Goal: Task Accomplishment & Management: Manage account settings

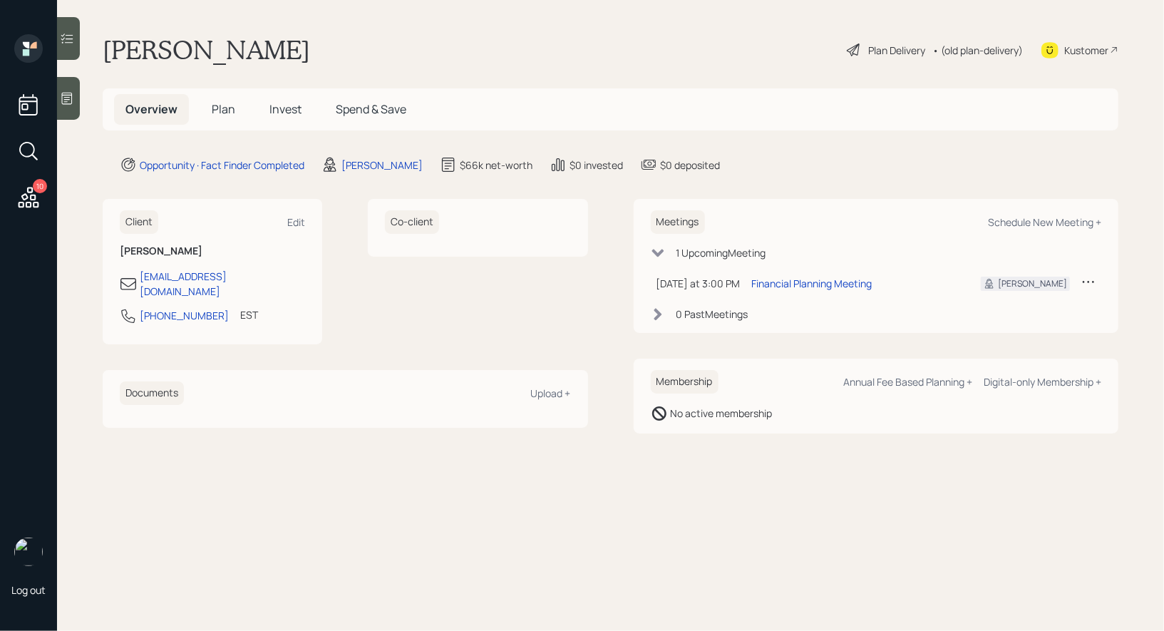
click at [868, 48] on div "Plan Delivery" at bounding box center [896, 50] width 57 height 15
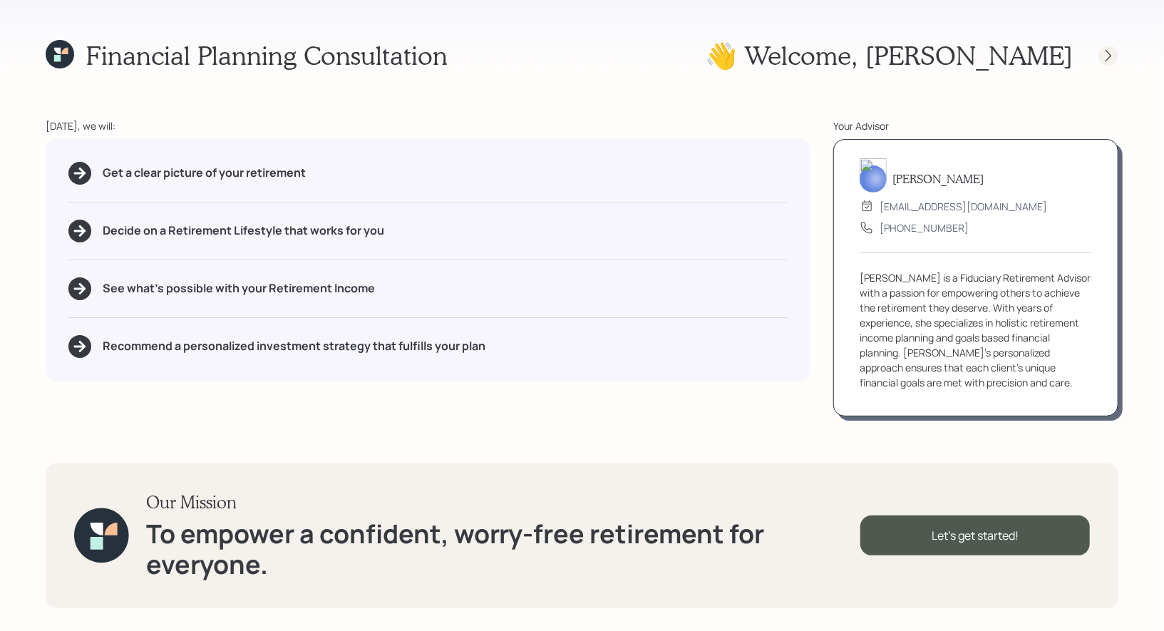
click at [1107, 56] on icon at bounding box center [1109, 55] width 14 height 14
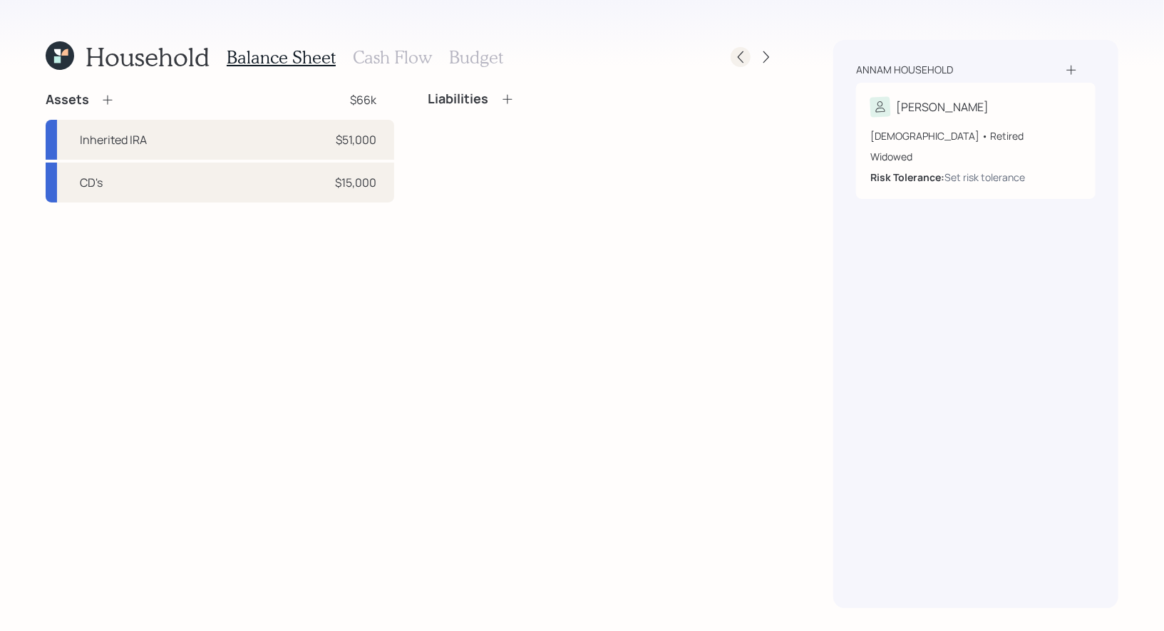
click at [740, 57] on icon at bounding box center [741, 57] width 14 height 14
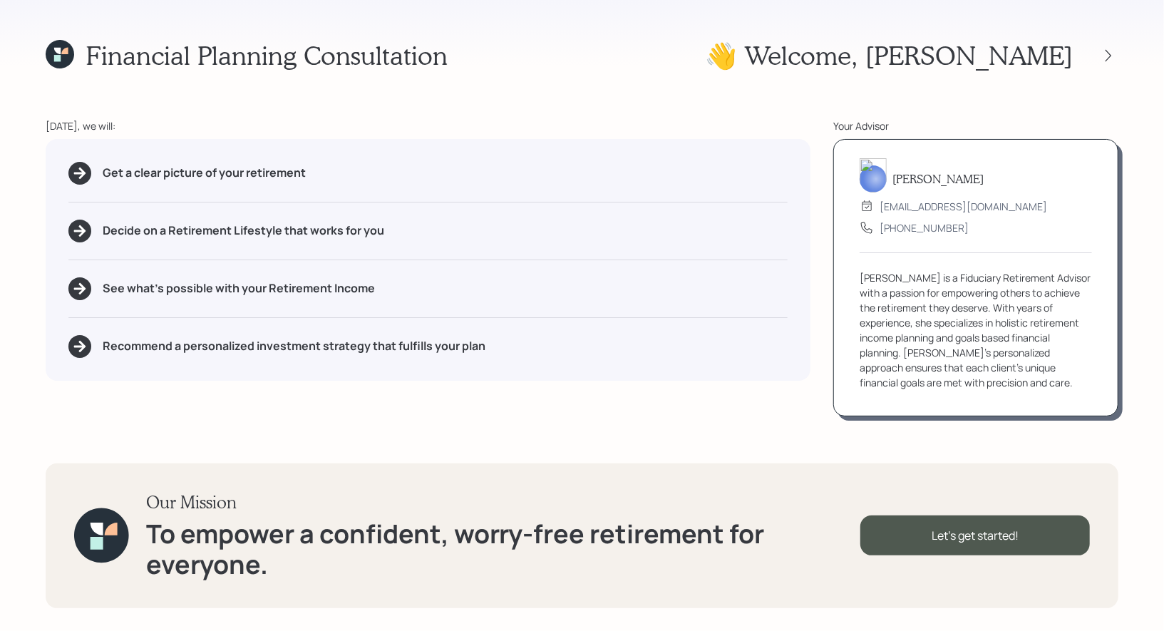
click at [61, 54] on icon at bounding box center [60, 54] width 29 height 29
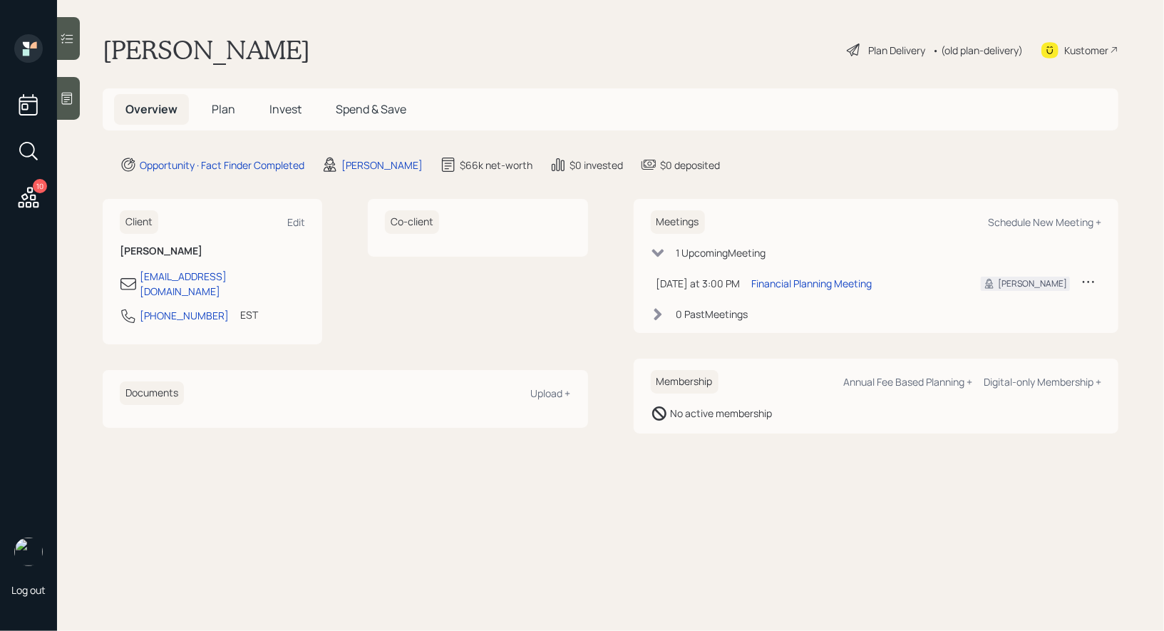
click at [839, 48] on div "[PERSON_NAME] Plan Delivery • (old plan-delivery) Kustomer" at bounding box center [611, 49] width 1016 height 31
click at [853, 48] on icon at bounding box center [854, 49] width 17 height 17
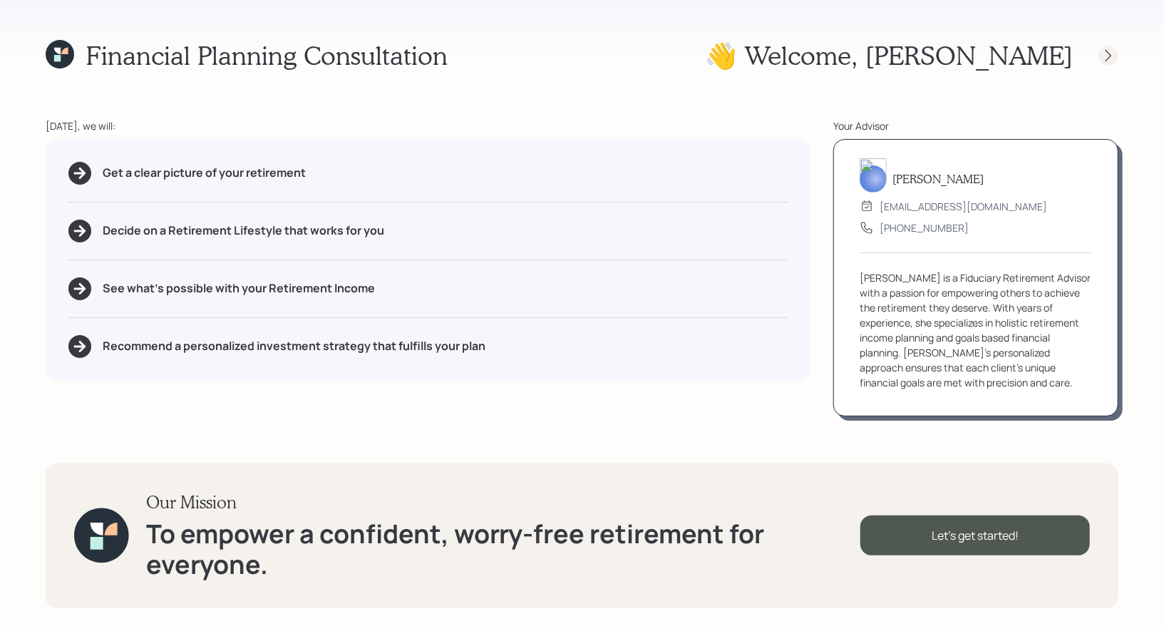
click at [1107, 56] on icon at bounding box center [1109, 55] width 14 height 14
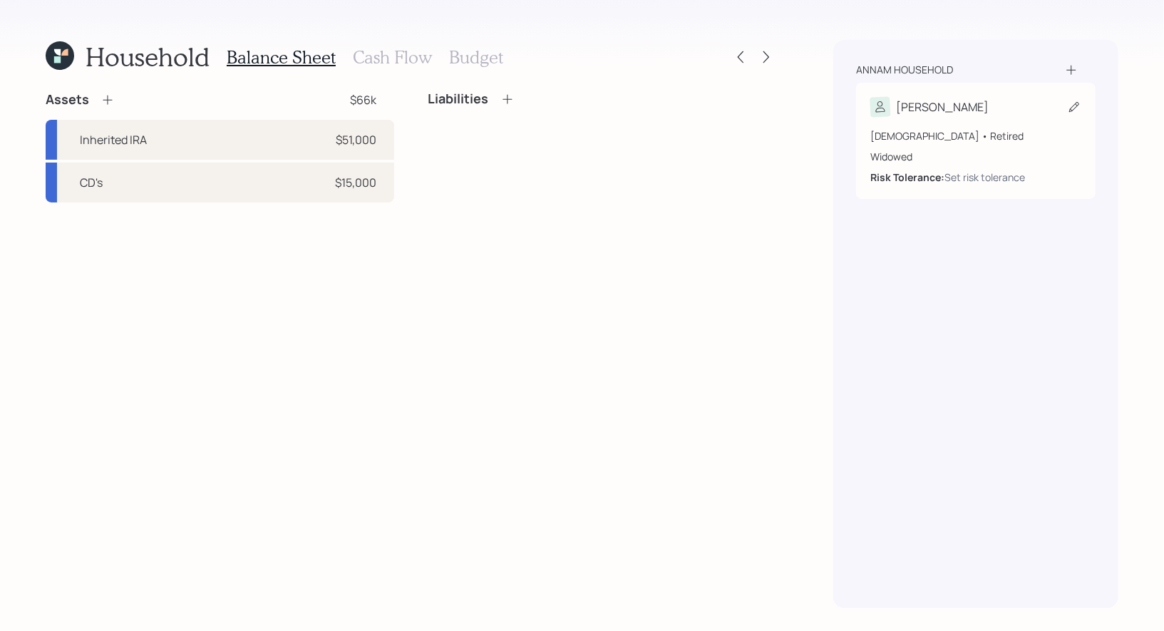
click at [1077, 103] on icon at bounding box center [1074, 107] width 14 height 14
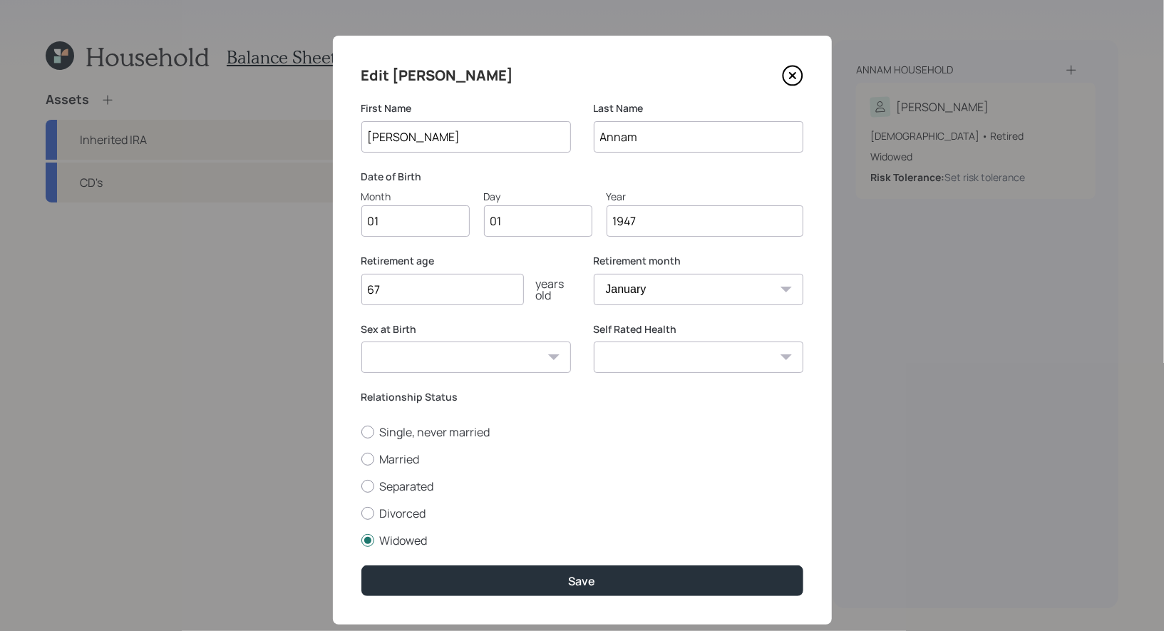
click at [405, 230] on input "01" at bounding box center [415, 220] width 108 height 31
type input "05"
type input "0"
type input "22"
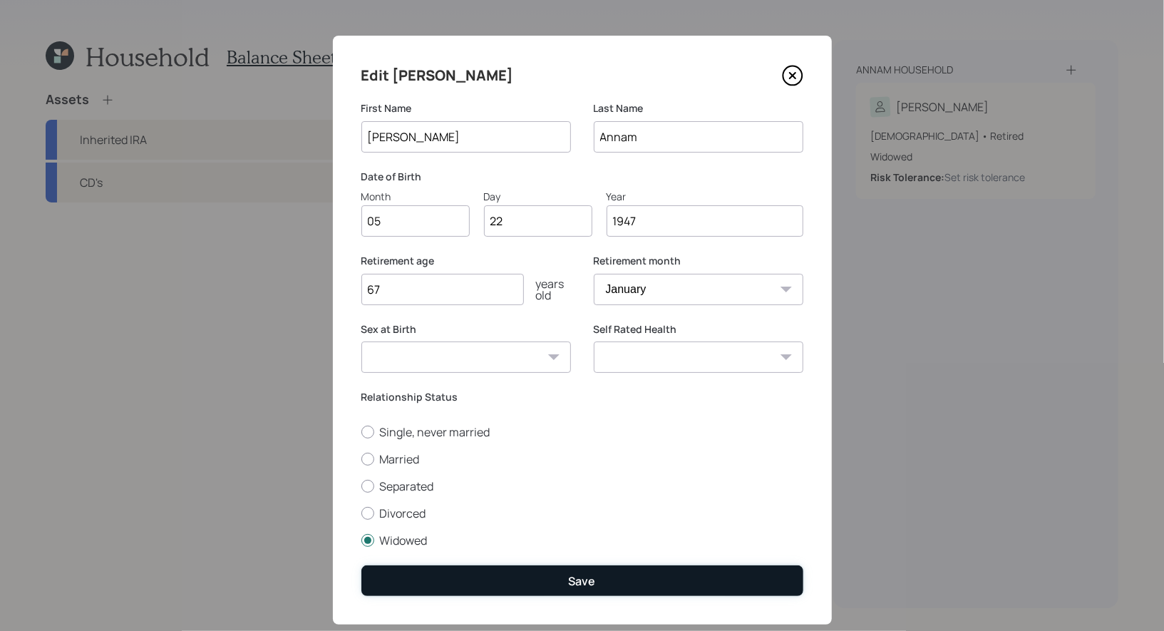
click at [521, 569] on button "Save" at bounding box center [582, 580] width 442 height 31
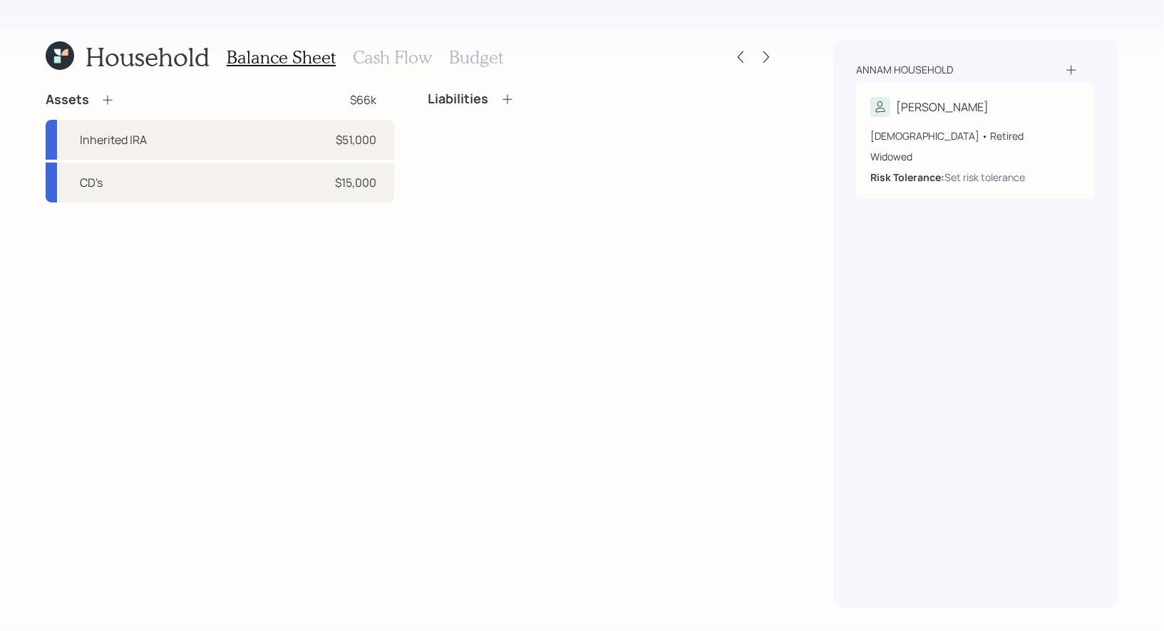
click at [109, 98] on icon at bounding box center [108, 100] width 14 height 14
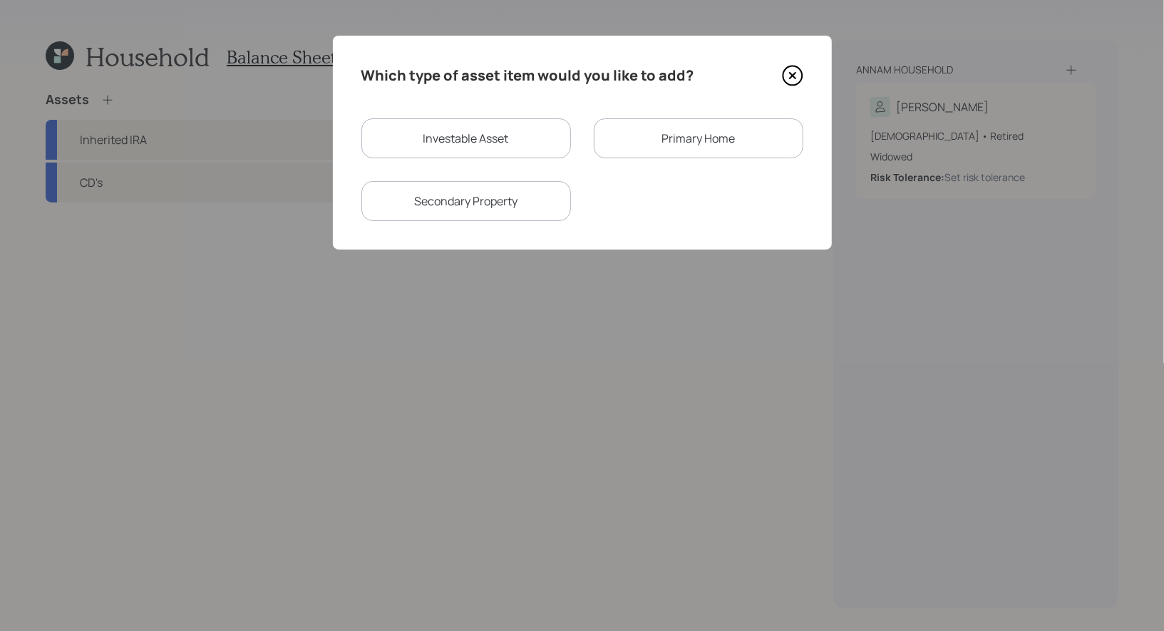
click at [475, 134] on div "Investable Asset" at bounding box center [466, 138] width 210 height 40
select select "taxable"
select select "balanced"
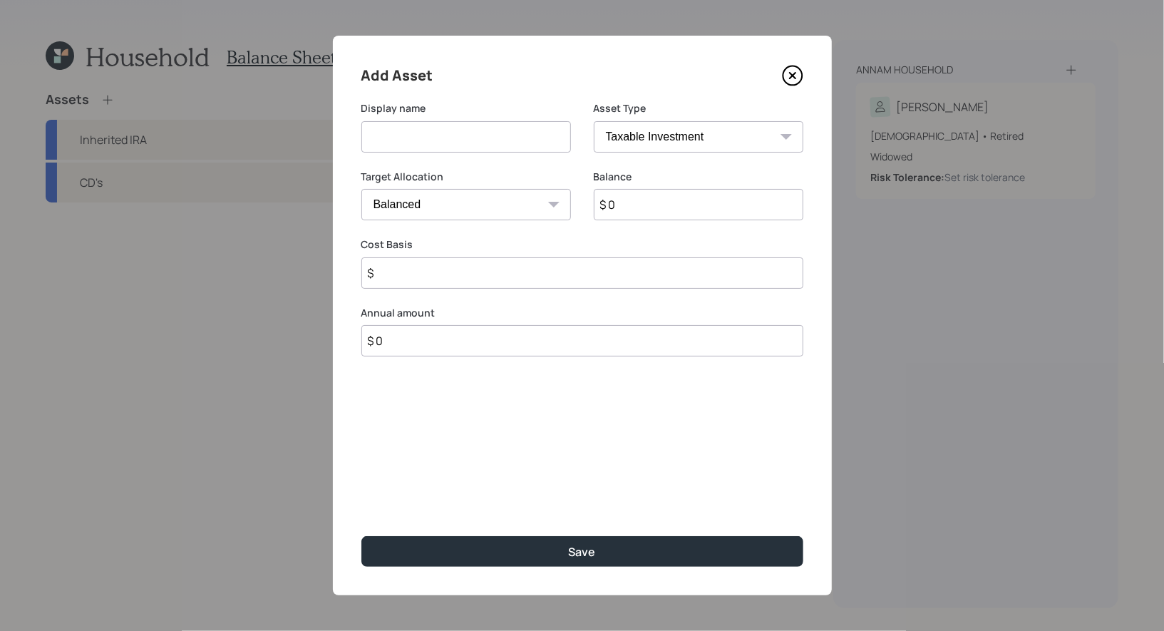
click at [455, 143] on input at bounding box center [466, 136] width 210 height 31
type input "Savings"
click at [492, 207] on select "Cash Conservative Balanced Aggressive" at bounding box center [466, 204] width 210 height 31
select select "uninvested"
click at [361, 189] on select "Cash Conservative Balanced Aggressive" at bounding box center [466, 204] width 210 height 31
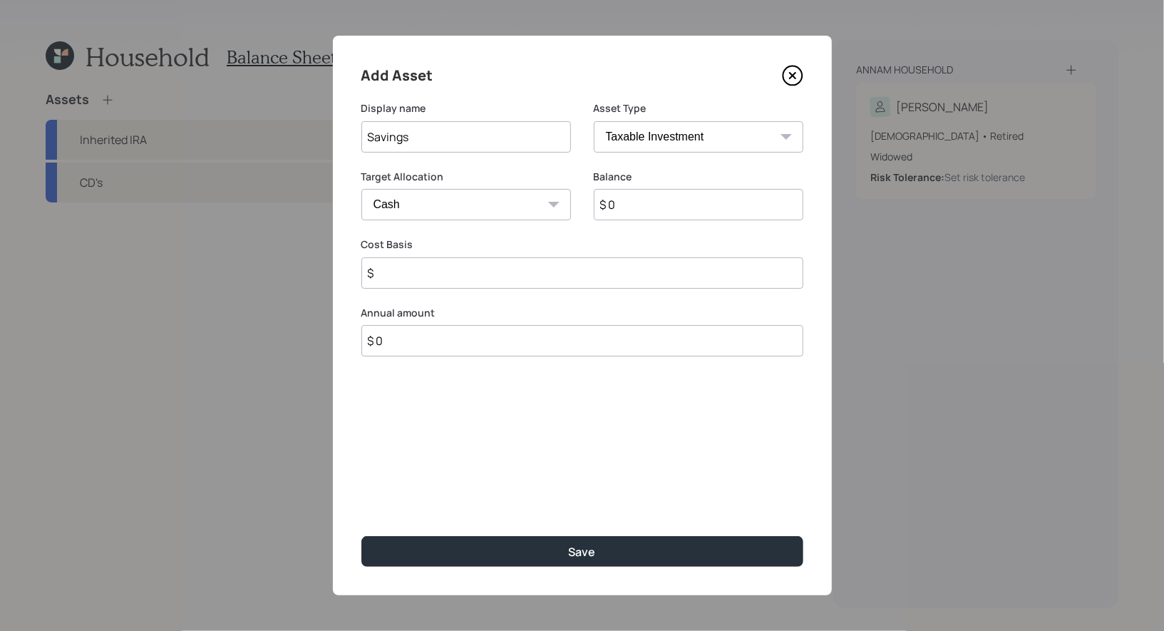
click at [627, 209] on input "$ 0" at bounding box center [699, 204] width 210 height 31
type input "$ 6"
type input "$ 60"
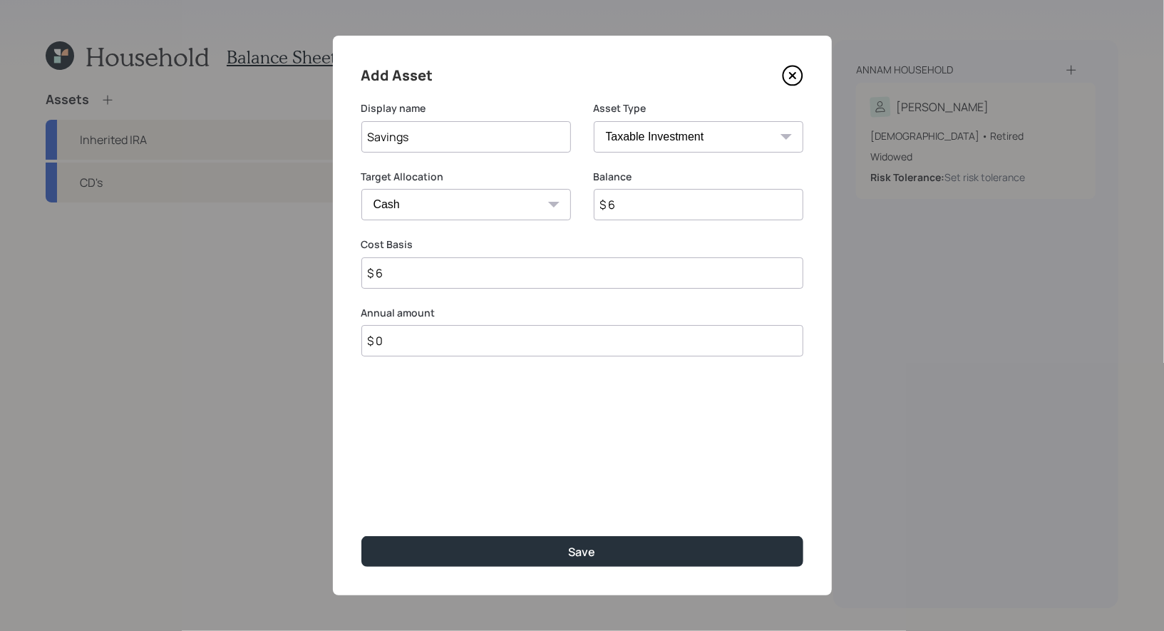
type input "$ 60"
type input "$ 600"
type input "$ 6,000"
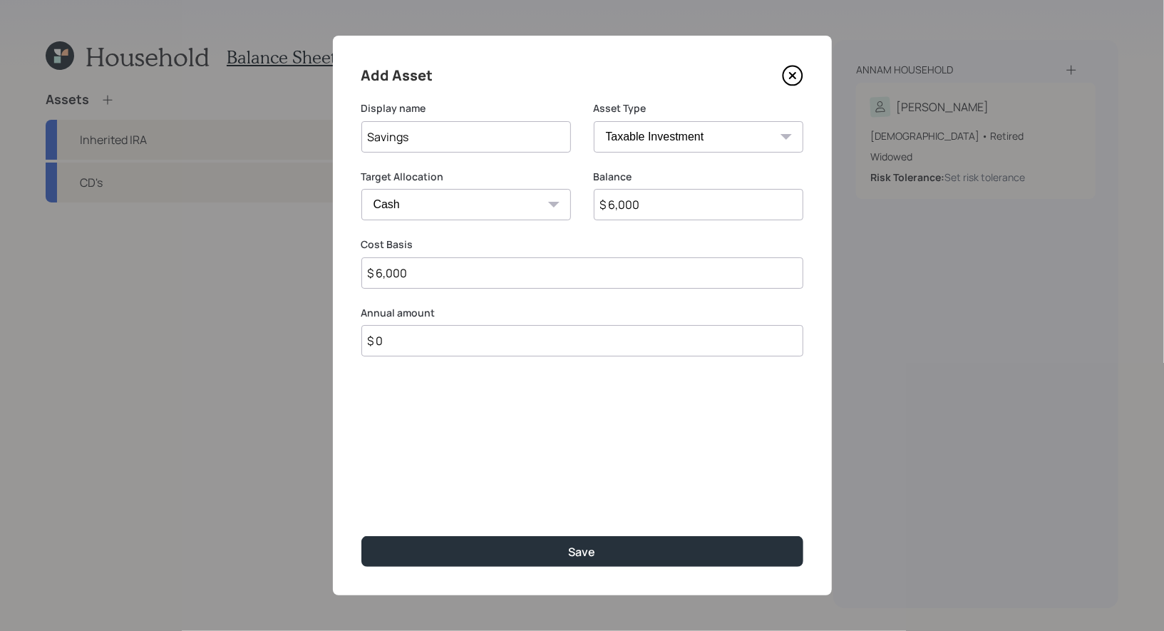
type input "$ 60,000"
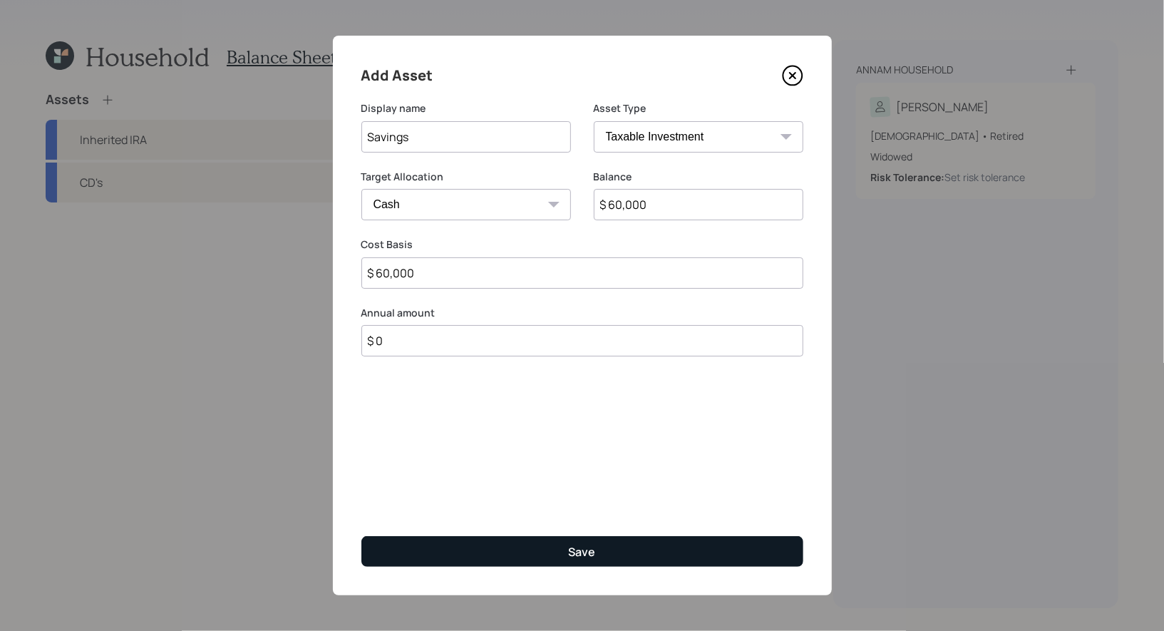
type input "$ 60,000"
click at [448, 548] on button "Save" at bounding box center [582, 551] width 442 height 31
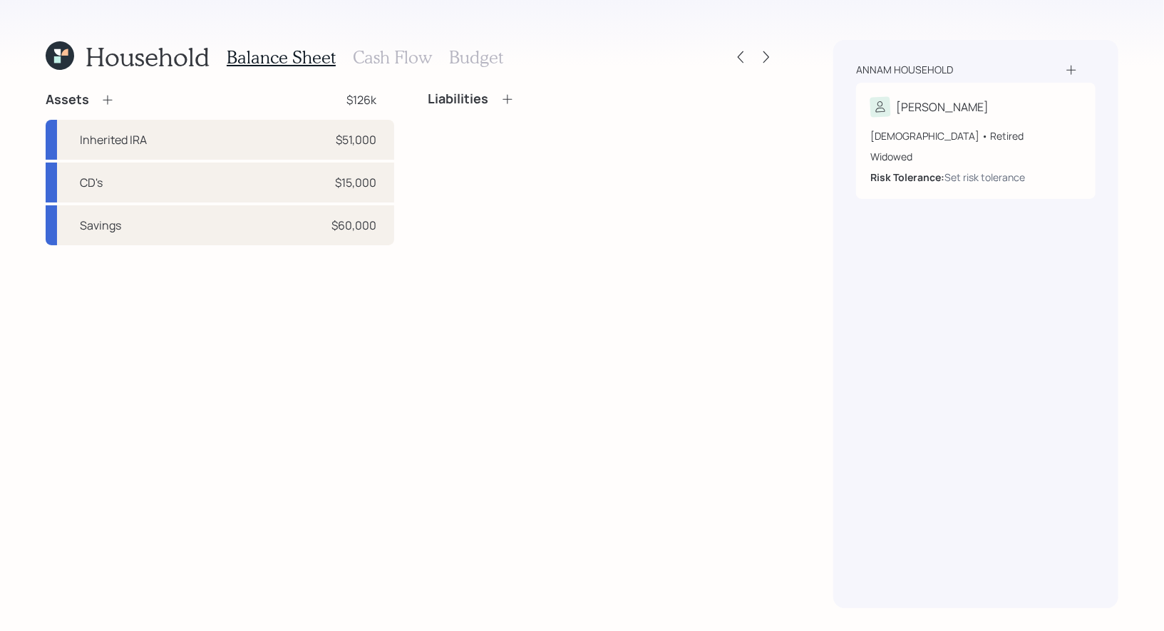
click at [508, 100] on icon at bounding box center [508, 99] width 14 height 14
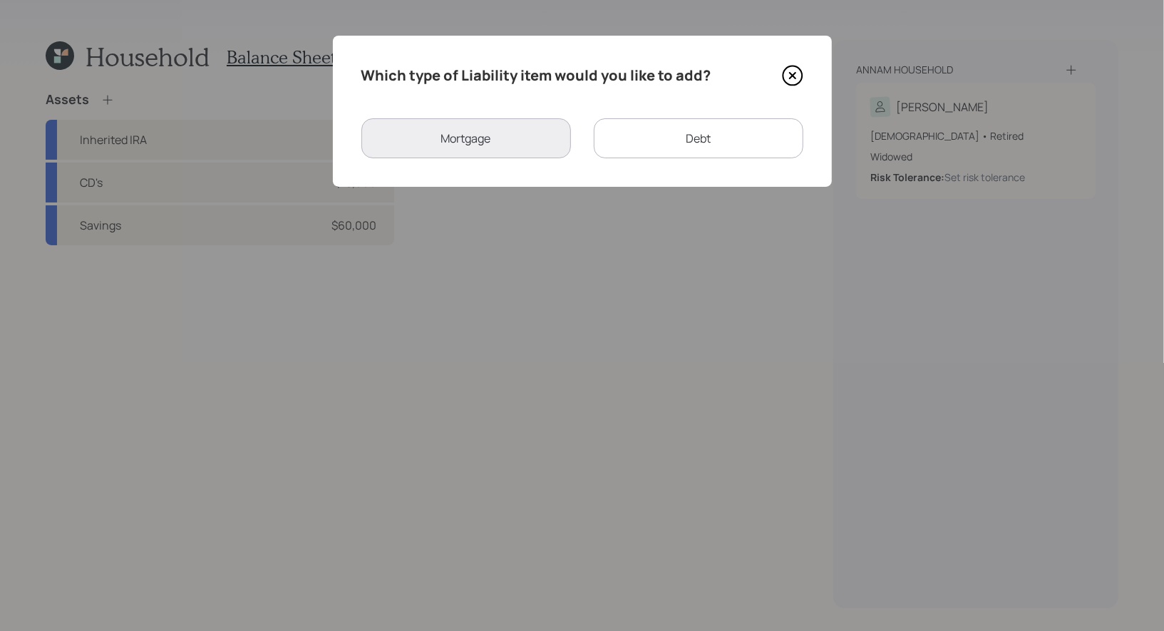
click at [687, 140] on div "Debt" at bounding box center [699, 138] width 210 height 40
select select "credit_card"
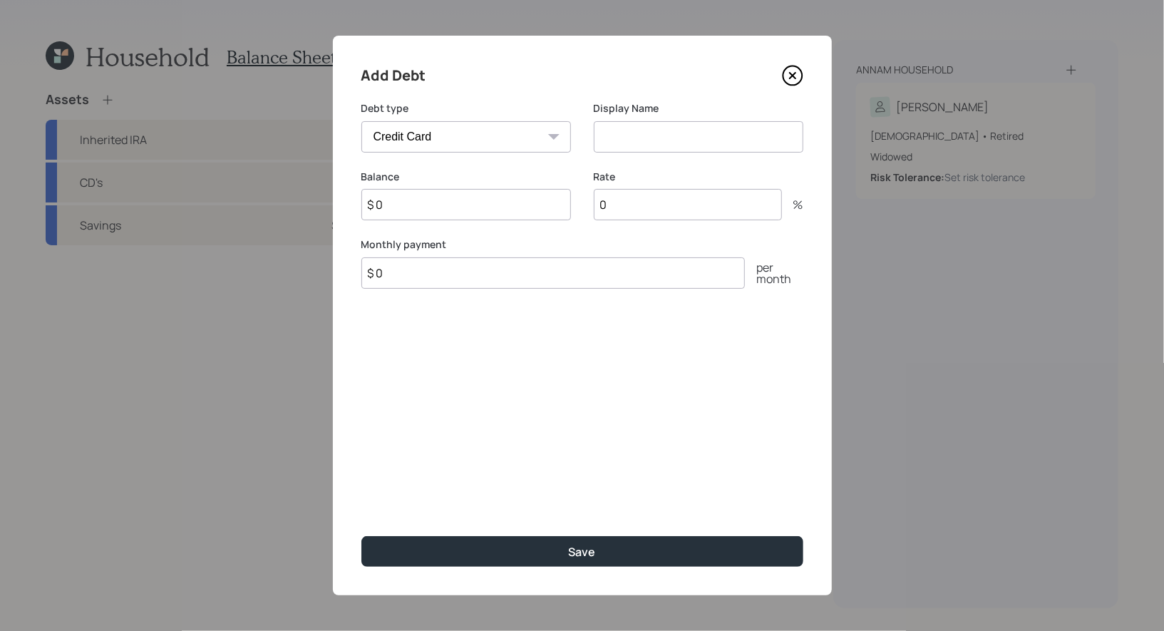
click at [620, 142] on input at bounding box center [699, 136] width 210 height 31
type input "Credit Card"
click at [478, 206] on input "$ 0" at bounding box center [466, 204] width 210 height 31
type input "$ 25,000"
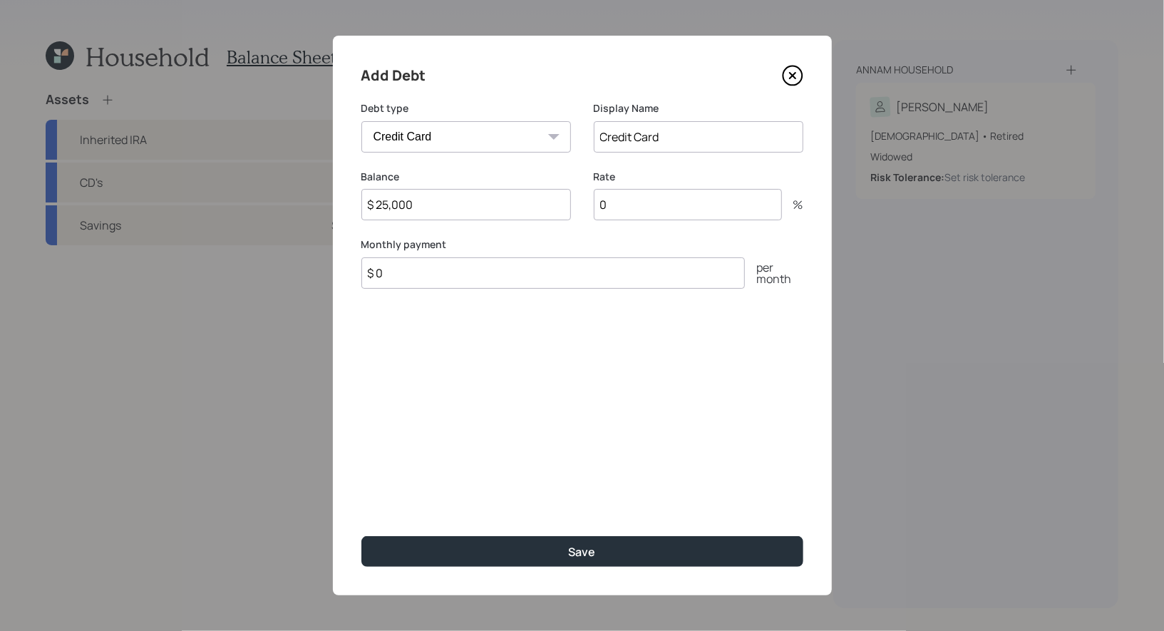
click at [689, 210] on input "0" at bounding box center [688, 204] width 188 height 31
type input "20"
click at [524, 279] on input "$ 0" at bounding box center [553, 272] width 384 height 31
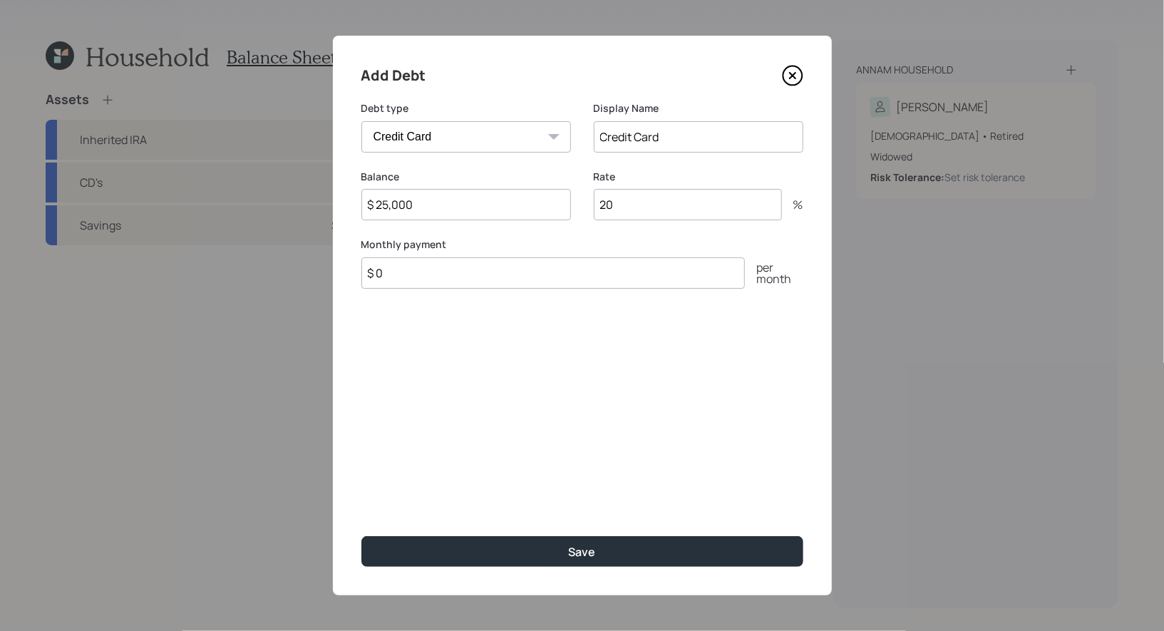
click at [524, 279] on input "$ 0" at bounding box center [553, 272] width 384 height 31
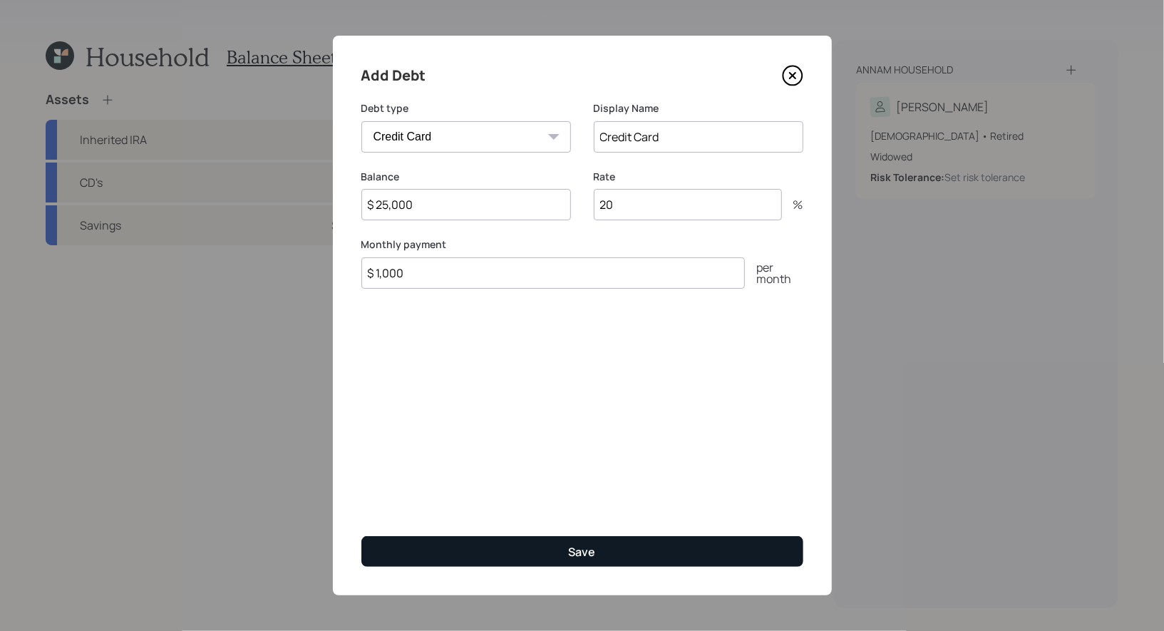
type input "$ 1,000"
click at [510, 550] on button "Save" at bounding box center [582, 551] width 442 height 31
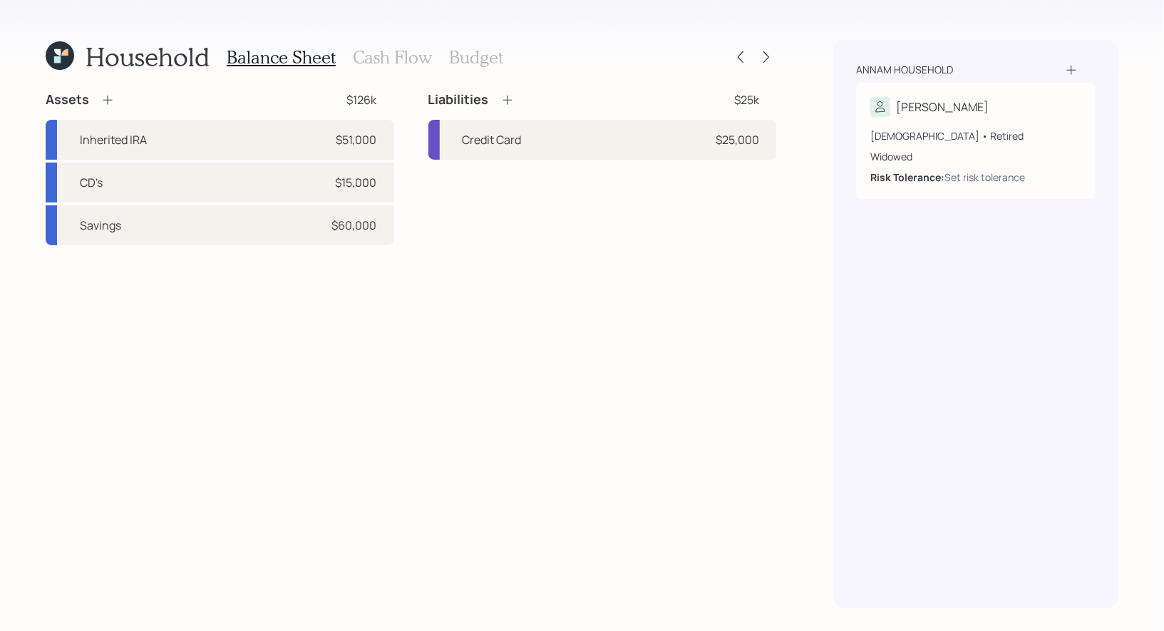
click at [367, 59] on h3 "Cash Flow" at bounding box center [392, 57] width 79 height 21
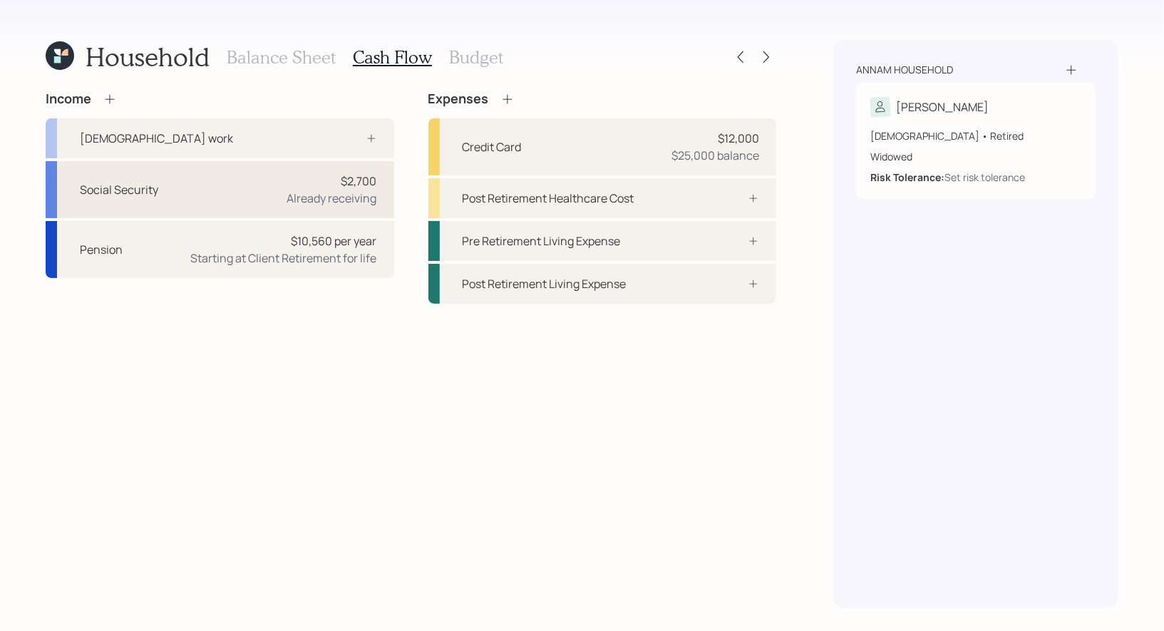
click at [300, 190] on div "Already receiving" at bounding box center [332, 198] width 90 height 17
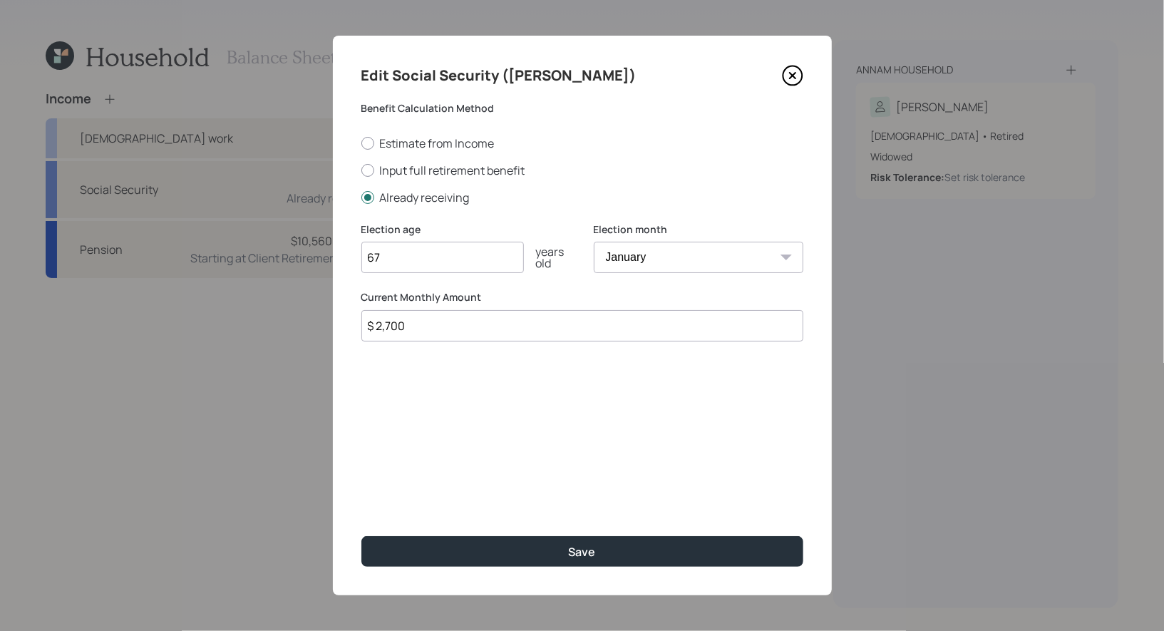
click at [431, 323] on input "$ 2,700" at bounding box center [582, 325] width 442 height 31
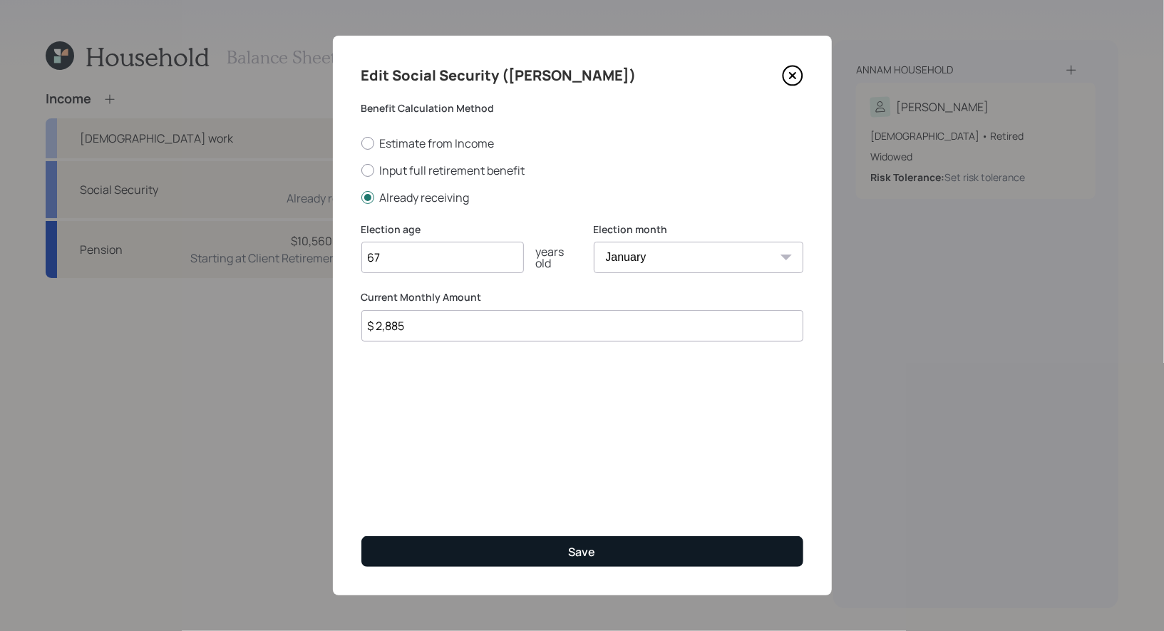
type input "$ 2,885"
click at [471, 550] on button "Save" at bounding box center [582, 551] width 442 height 31
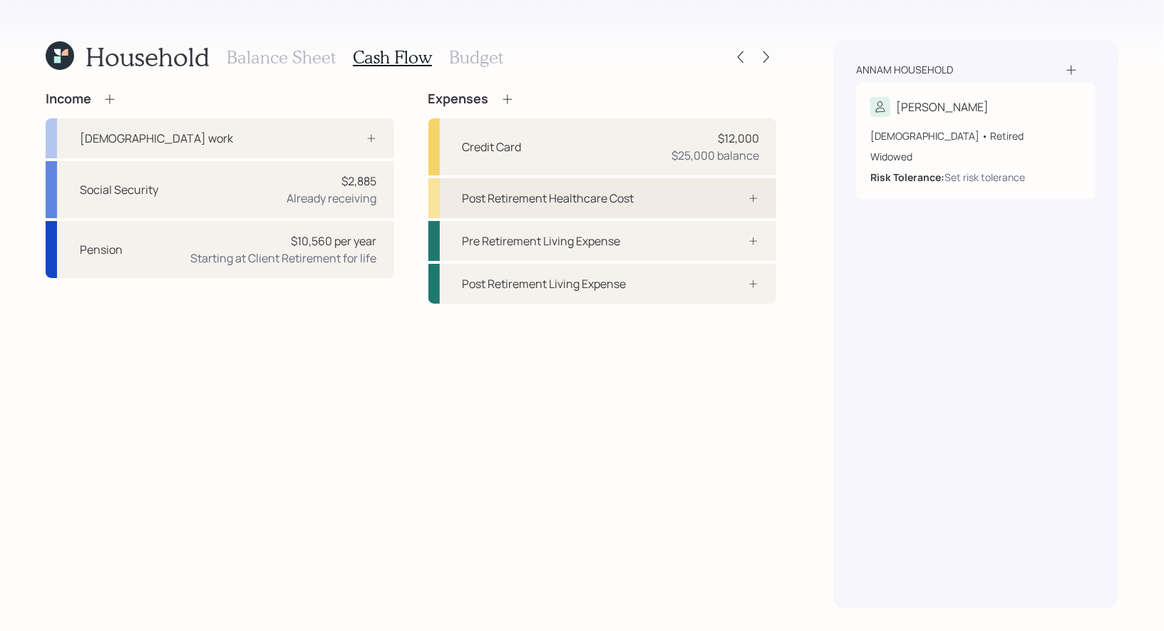
click at [719, 202] on div at bounding box center [738, 198] width 43 height 11
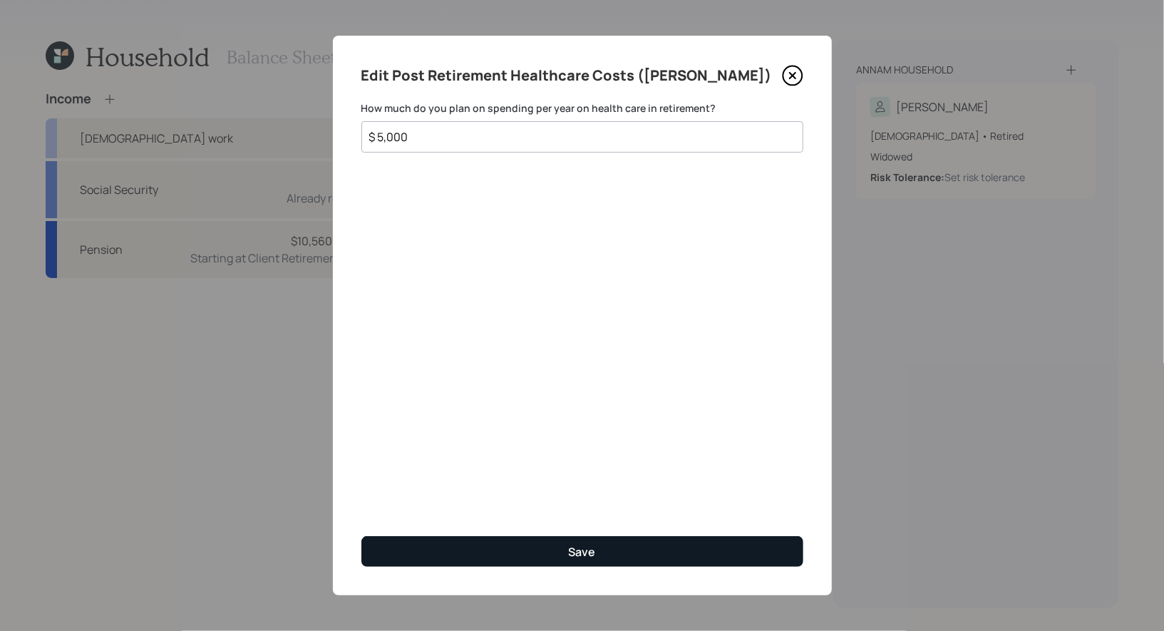
type input "$ 5,000"
click at [438, 547] on button "Save" at bounding box center [582, 551] width 442 height 31
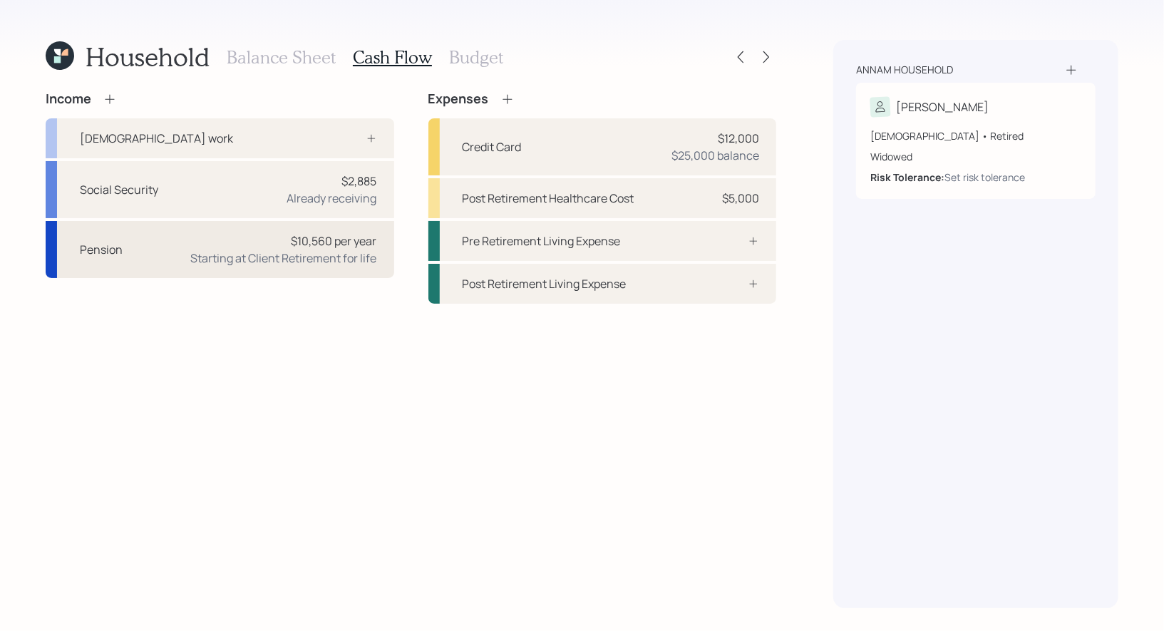
click at [246, 239] on div "$10,560 per year Starting at Client Retirement for life" at bounding box center [284, 249] width 186 height 34
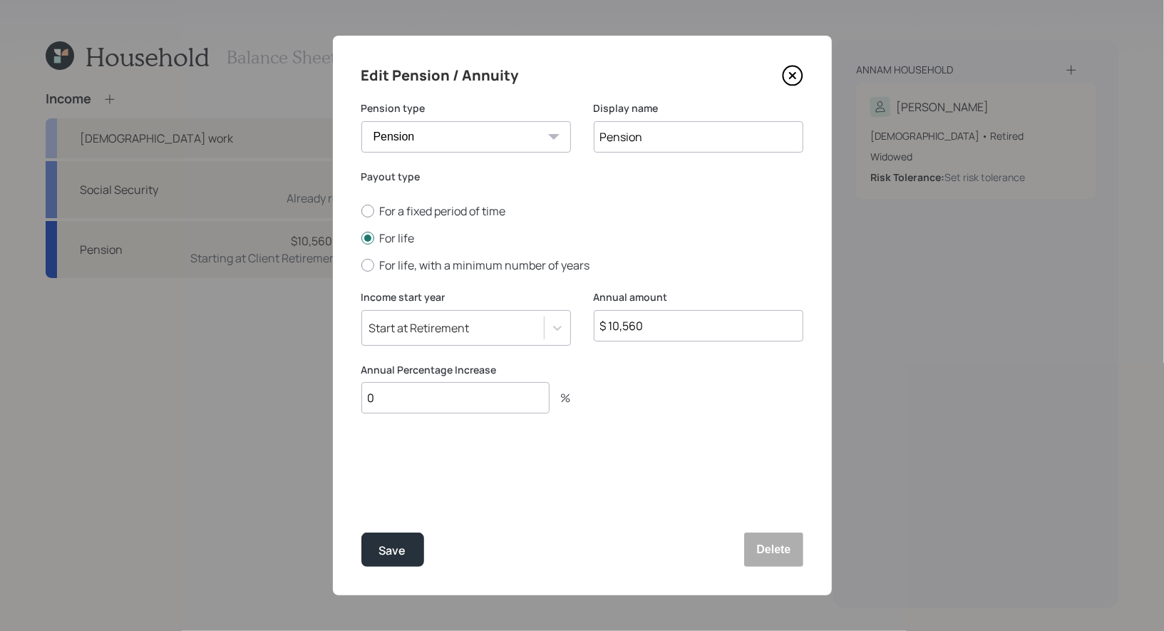
click at [667, 328] on input "$ 10,560" at bounding box center [699, 325] width 210 height 31
type input "$ 13,200"
click at [463, 394] on input "0" at bounding box center [455, 397] width 188 height 31
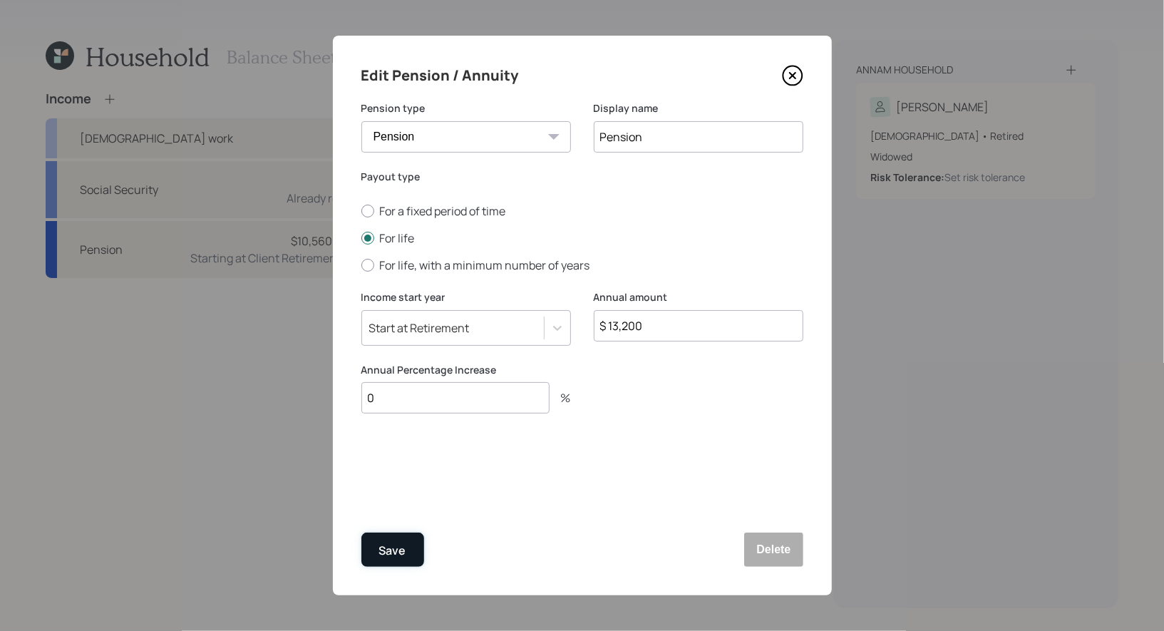
click at [396, 552] on div "Save" at bounding box center [392, 550] width 27 height 19
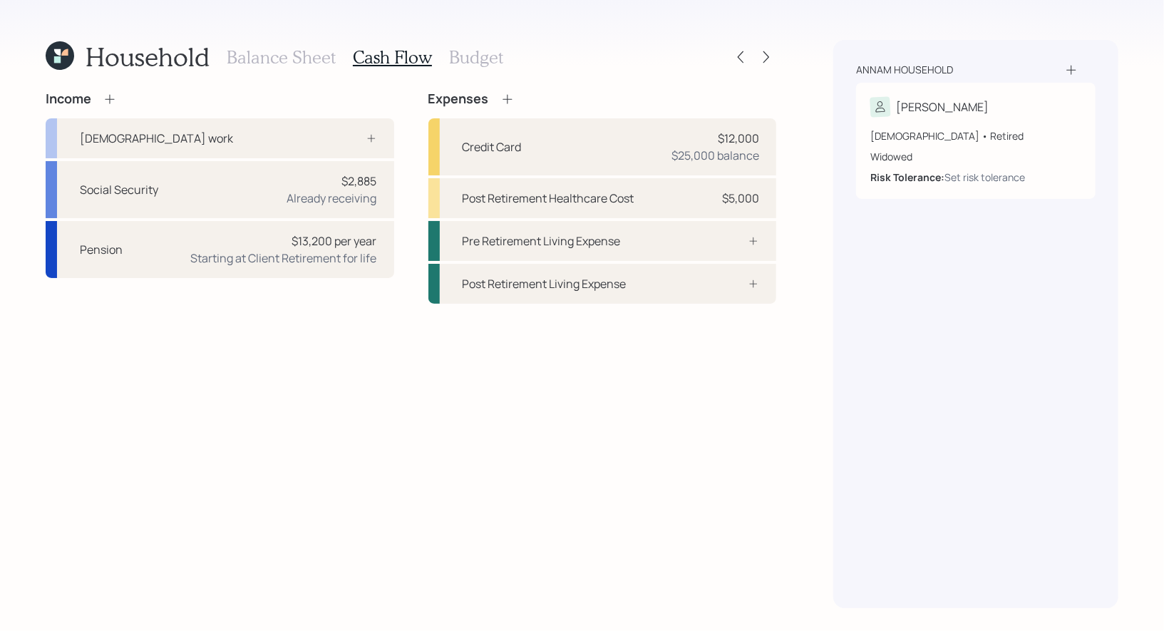
click at [456, 61] on h3 "Budget" at bounding box center [476, 57] width 54 height 21
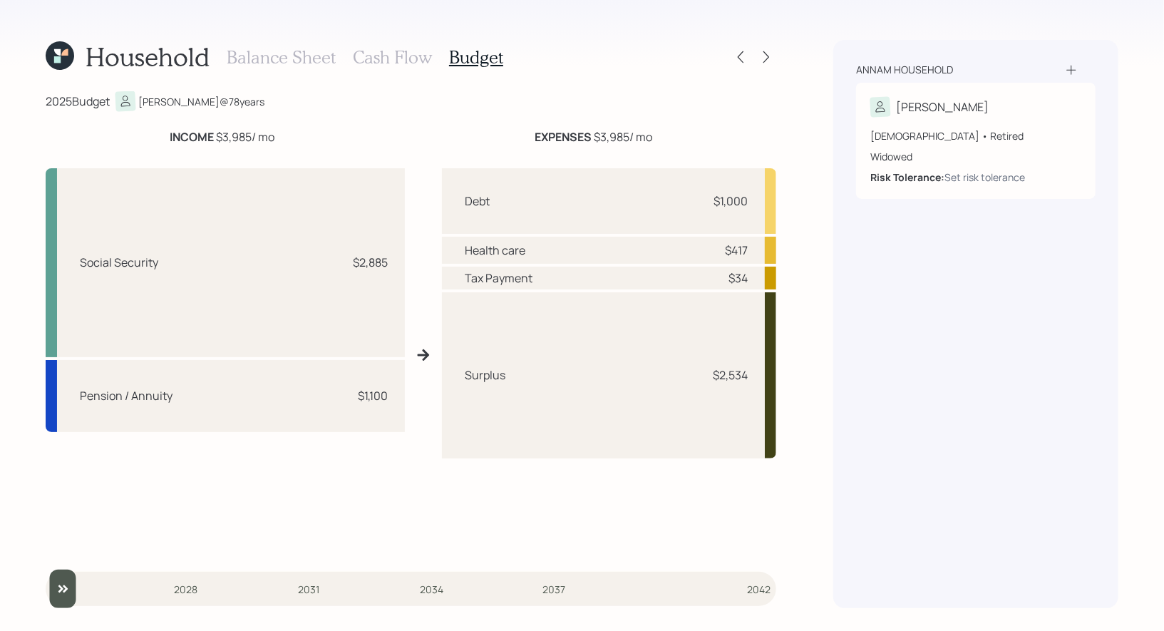
click at [277, 63] on h3 "Balance Sheet" at bounding box center [281, 57] width 109 height 21
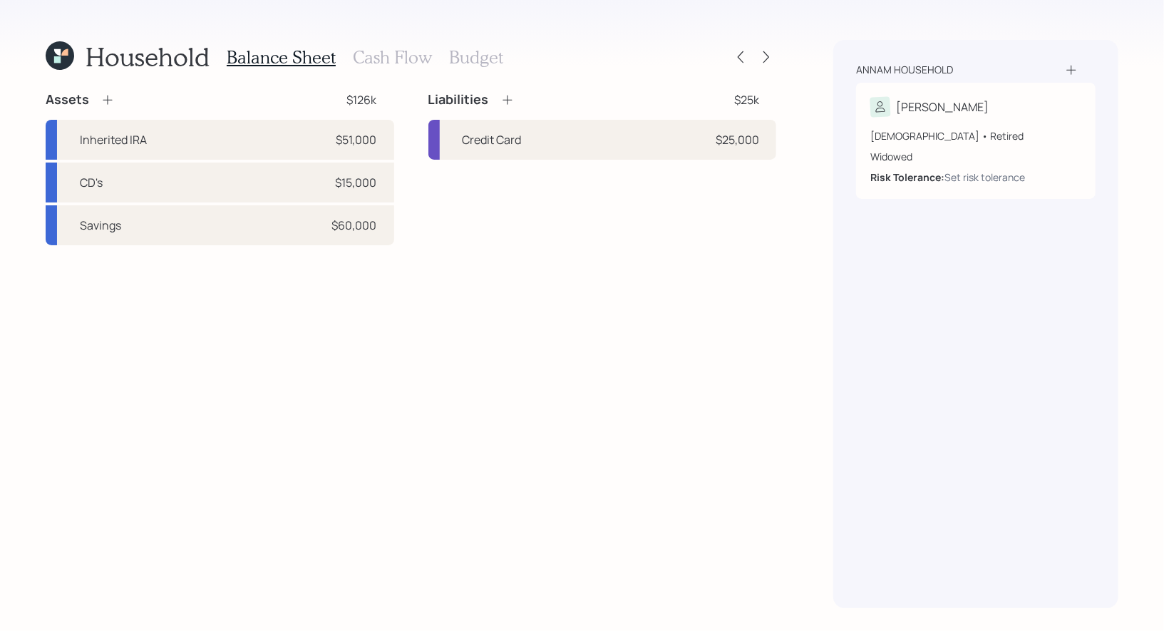
click at [364, 60] on h3 "Cash Flow" at bounding box center [392, 57] width 79 height 21
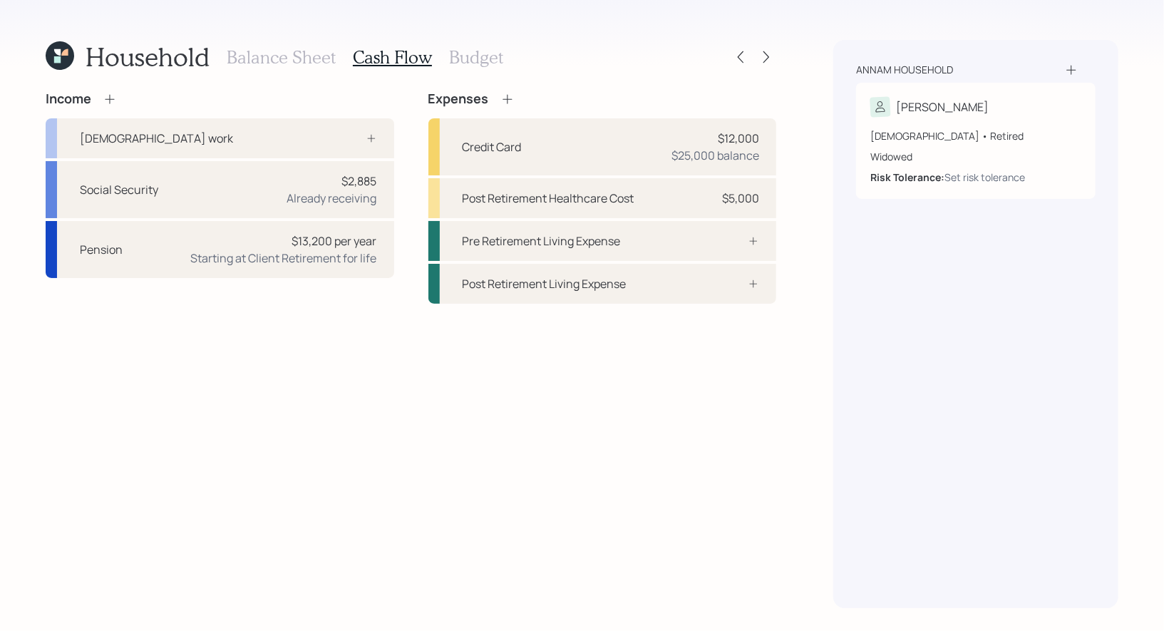
click at [111, 98] on icon at bounding box center [109, 98] width 9 height 9
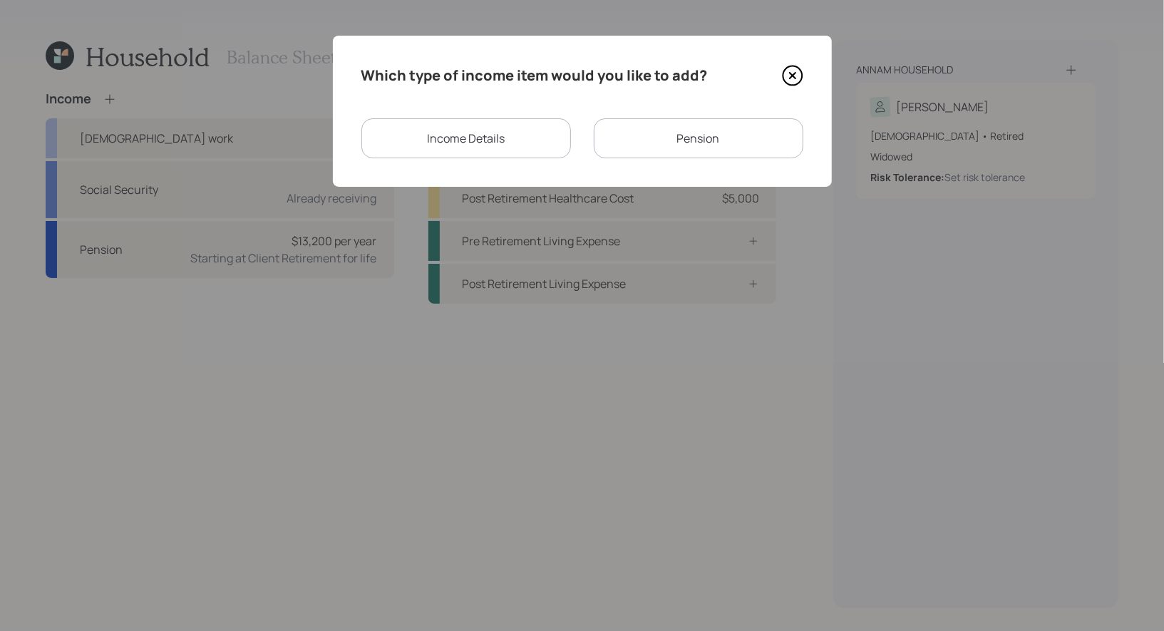
click at [503, 137] on div "Income Details" at bounding box center [466, 138] width 210 height 40
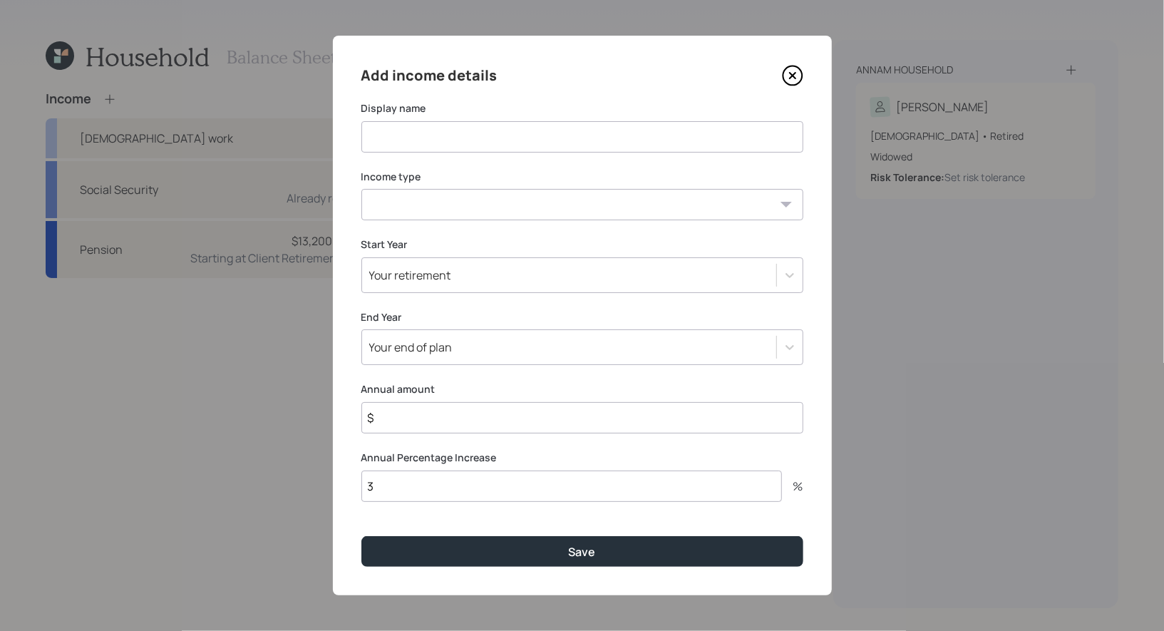
click at [491, 137] on input at bounding box center [582, 136] width 442 height 31
type input "Life Insurance"
click at [461, 210] on select "[DEMOGRAPHIC_DATA] work [DEMOGRAPHIC_DATA] work Self employment Other" at bounding box center [582, 204] width 442 height 31
select select "other"
click at [361, 189] on select "[DEMOGRAPHIC_DATA] work [DEMOGRAPHIC_DATA] work Self employment Other" at bounding box center [582, 204] width 442 height 31
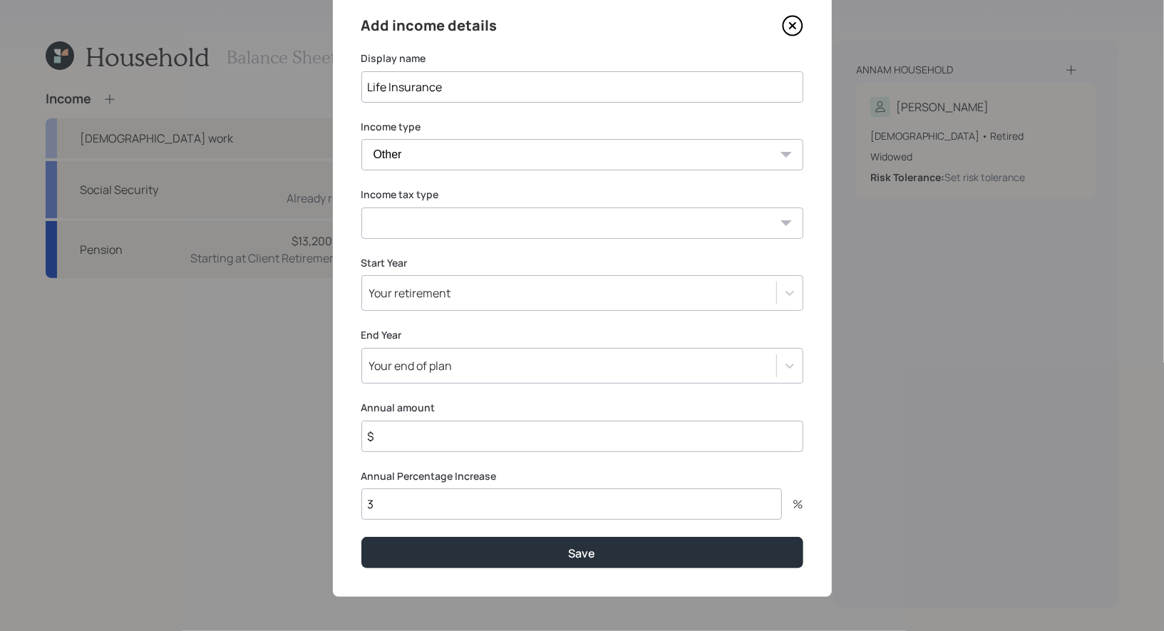
scroll to position [51, 0]
click at [526, 227] on select "Tax-free Earned Self Employment Alimony Royalties Pension / Annuity Interest Di…" at bounding box center [582, 222] width 442 height 31
select select "earned"
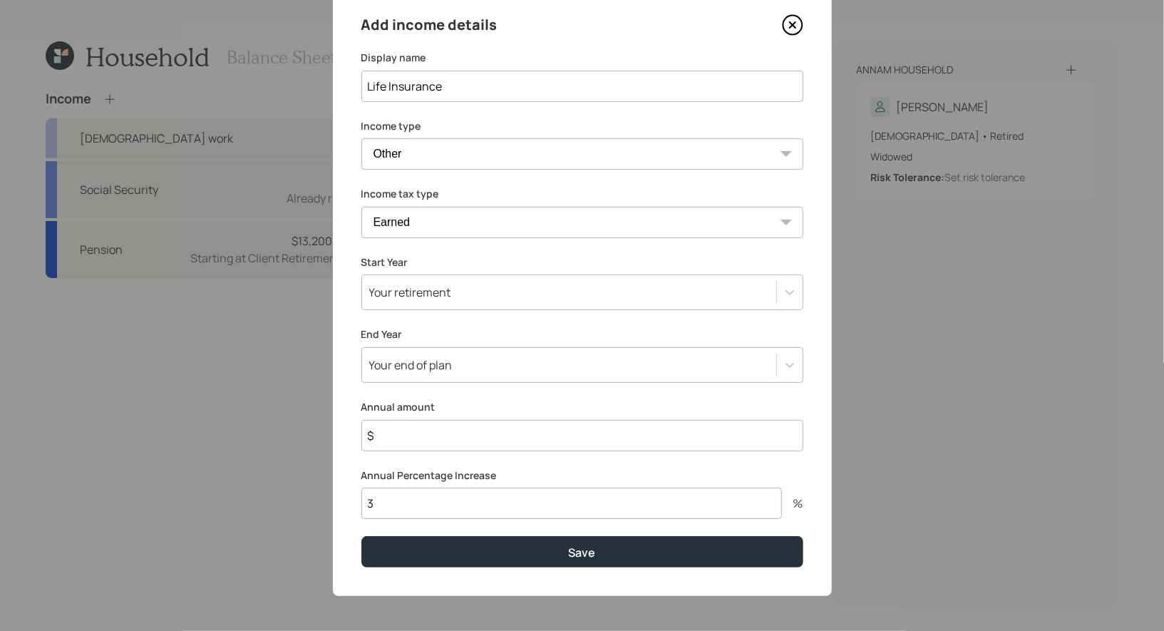
click at [361, 207] on select "Tax-free Earned Self Employment Alimony Royalties Pension / Annuity Interest Di…" at bounding box center [582, 222] width 442 height 31
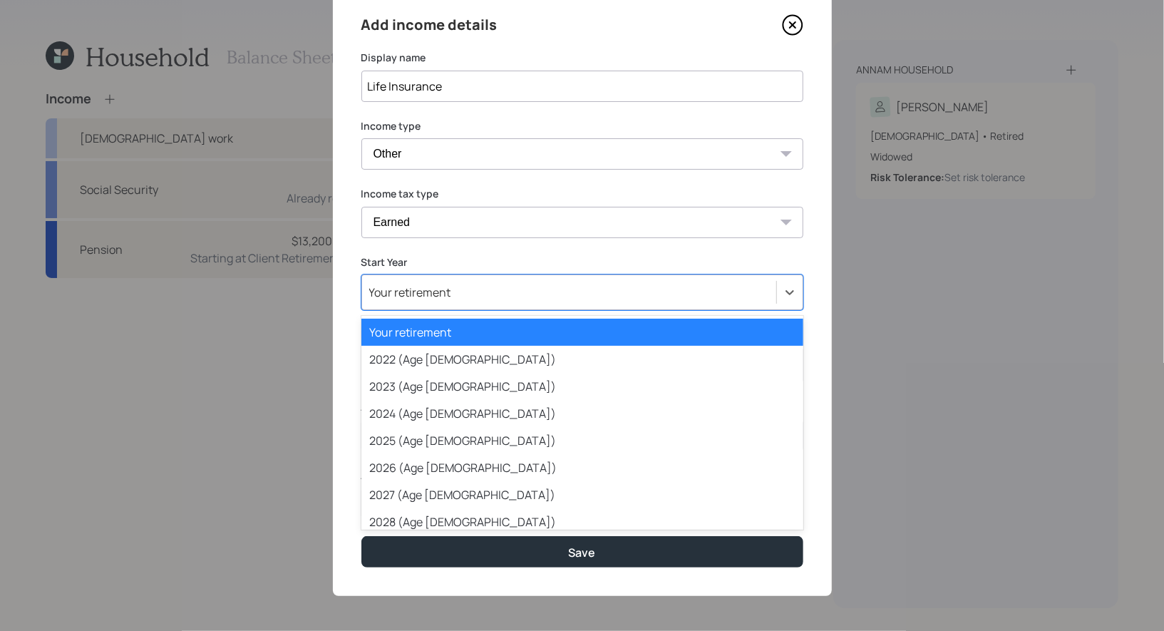
click at [495, 301] on div "Your retirement" at bounding box center [569, 292] width 414 height 24
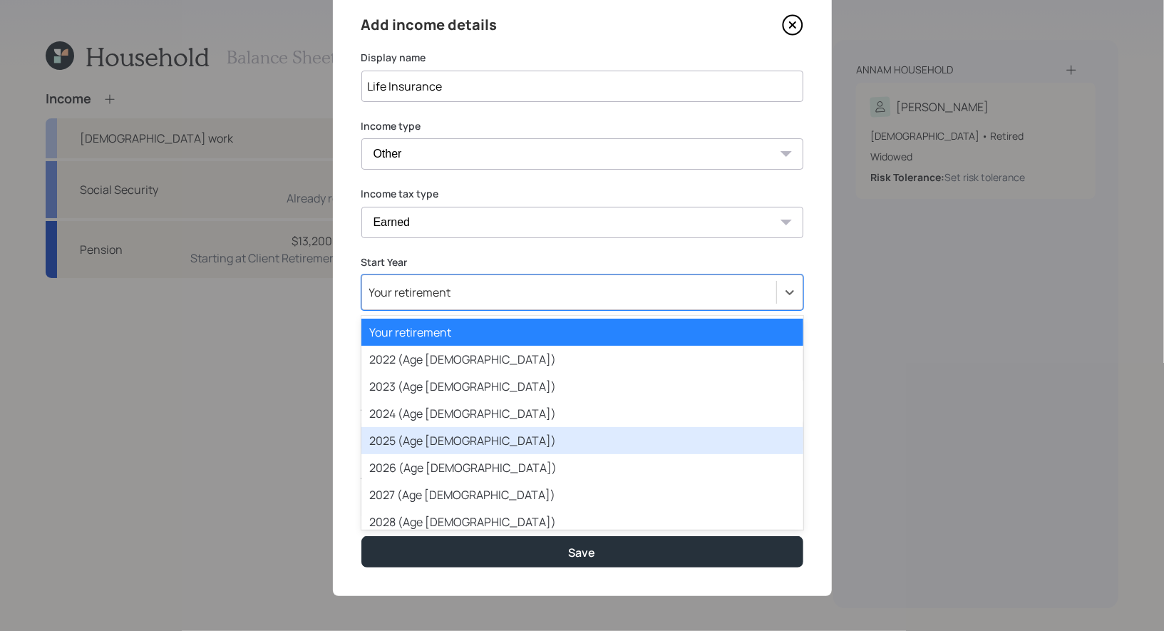
click at [478, 443] on div "2025 (Age [DEMOGRAPHIC_DATA])" at bounding box center [582, 440] width 442 height 27
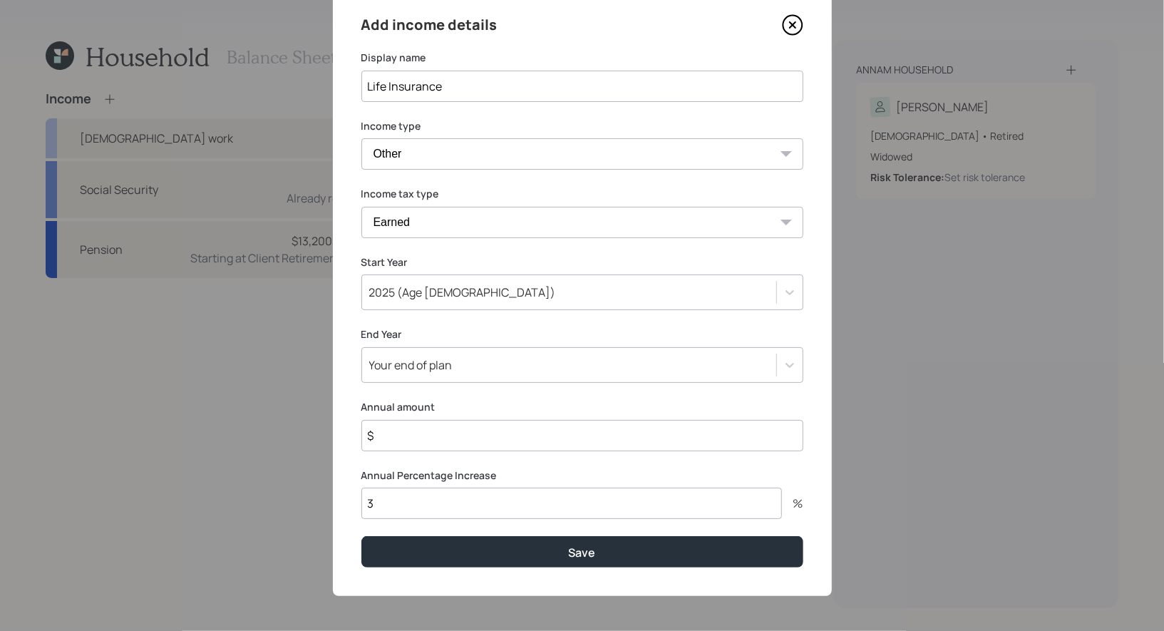
click at [469, 445] on input "$" at bounding box center [582, 435] width 442 height 31
type input "$ 12,000"
click at [444, 503] on input "3" at bounding box center [571, 503] width 421 height 31
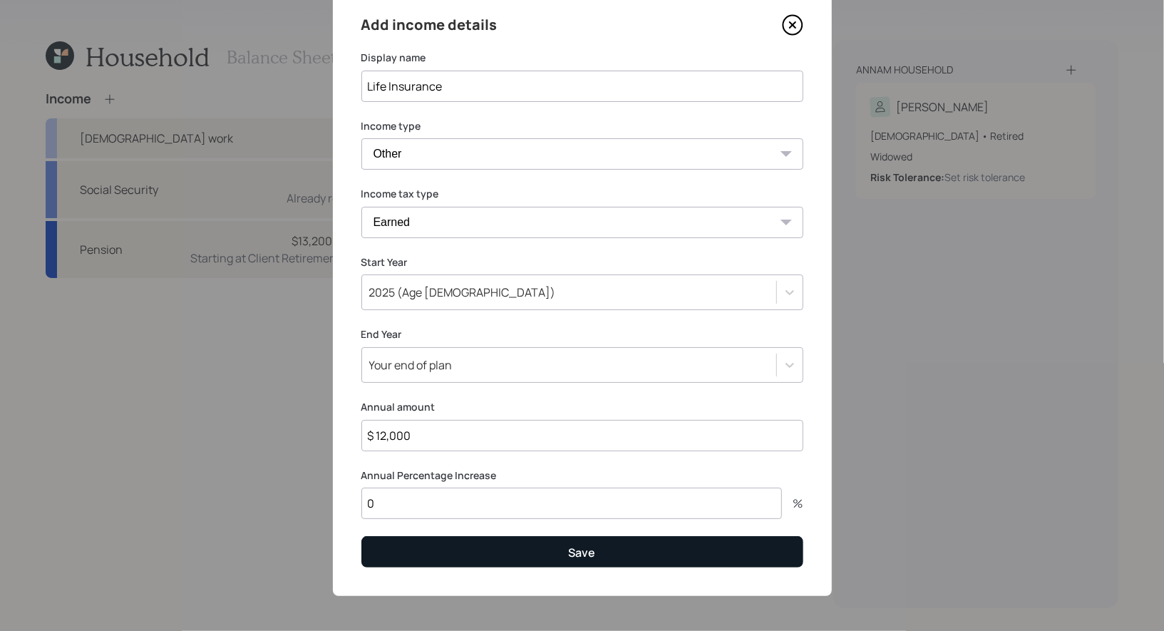
type input "0"
click at [458, 550] on button "Save" at bounding box center [582, 551] width 442 height 31
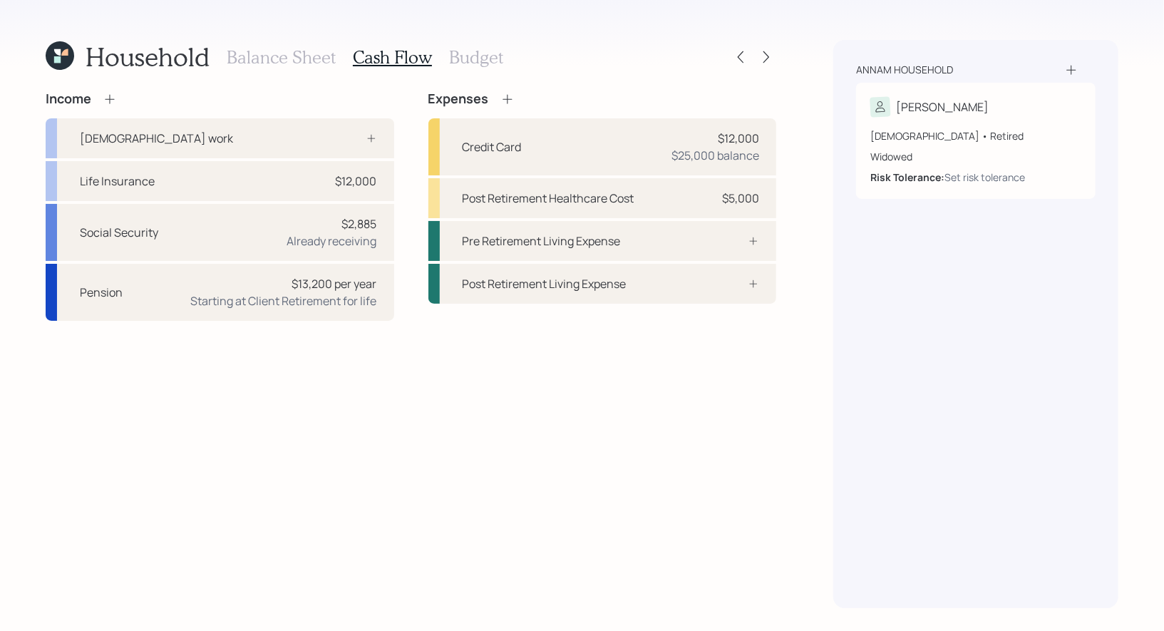
click at [462, 58] on h3 "Budget" at bounding box center [476, 57] width 54 height 21
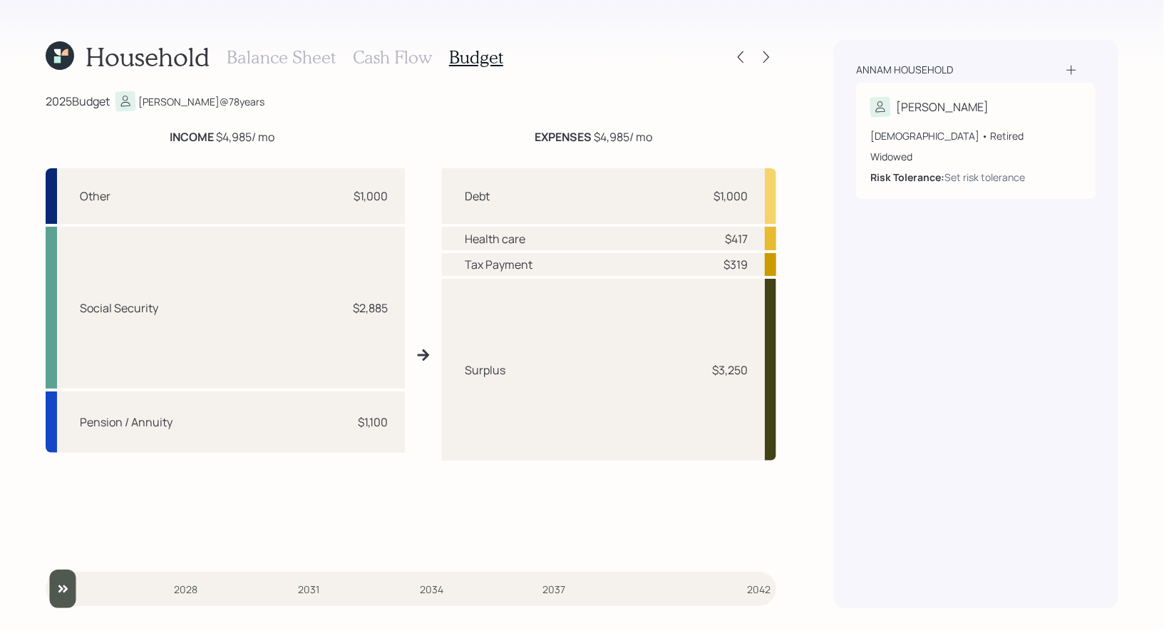
click at [414, 58] on h3 "Cash Flow" at bounding box center [392, 57] width 79 height 21
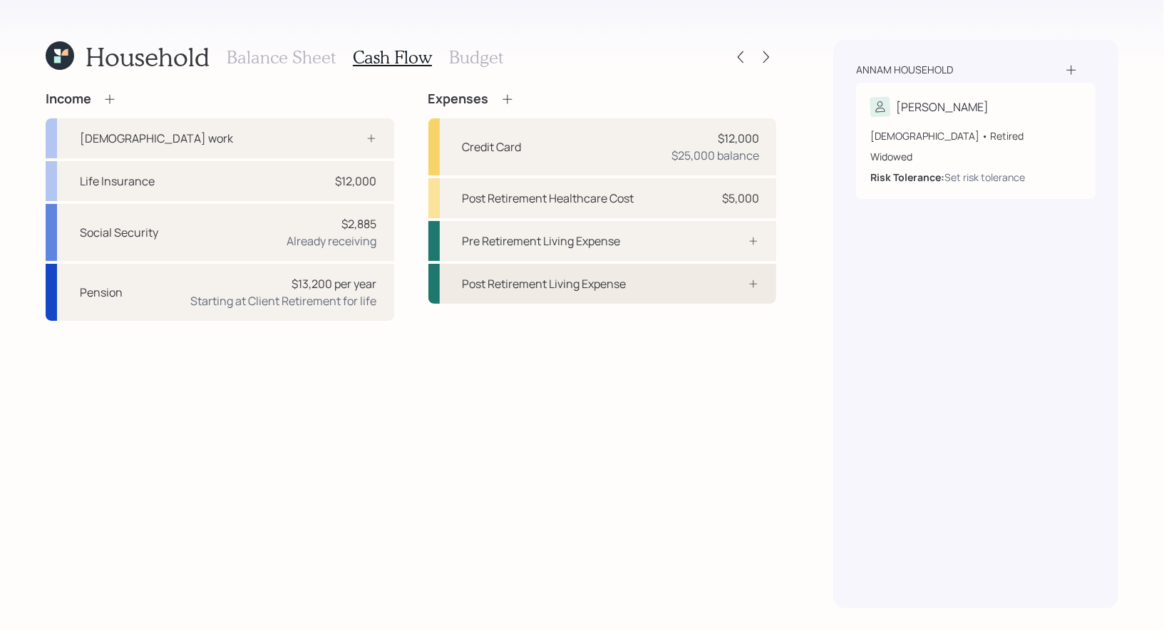
click at [616, 277] on div "Post Retirement Living Expense" at bounding box center [545, 283] width 164 height 17
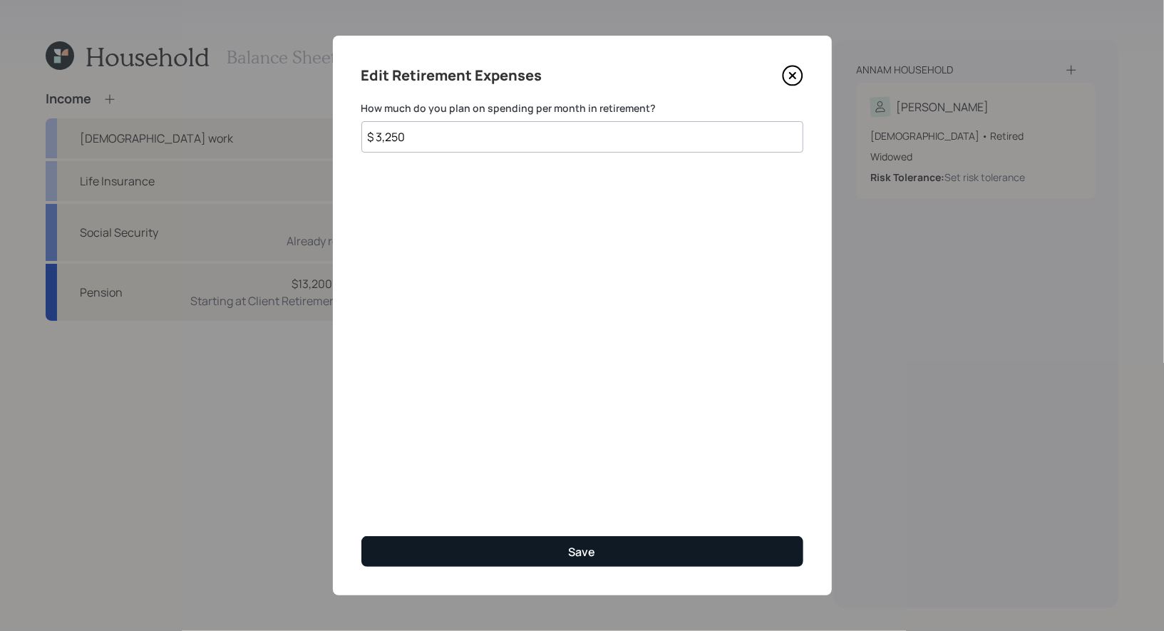
type input "$ 3,250"
click at [517, 547] on button "Save" at bounding box center [582, 551] width 442 height 31
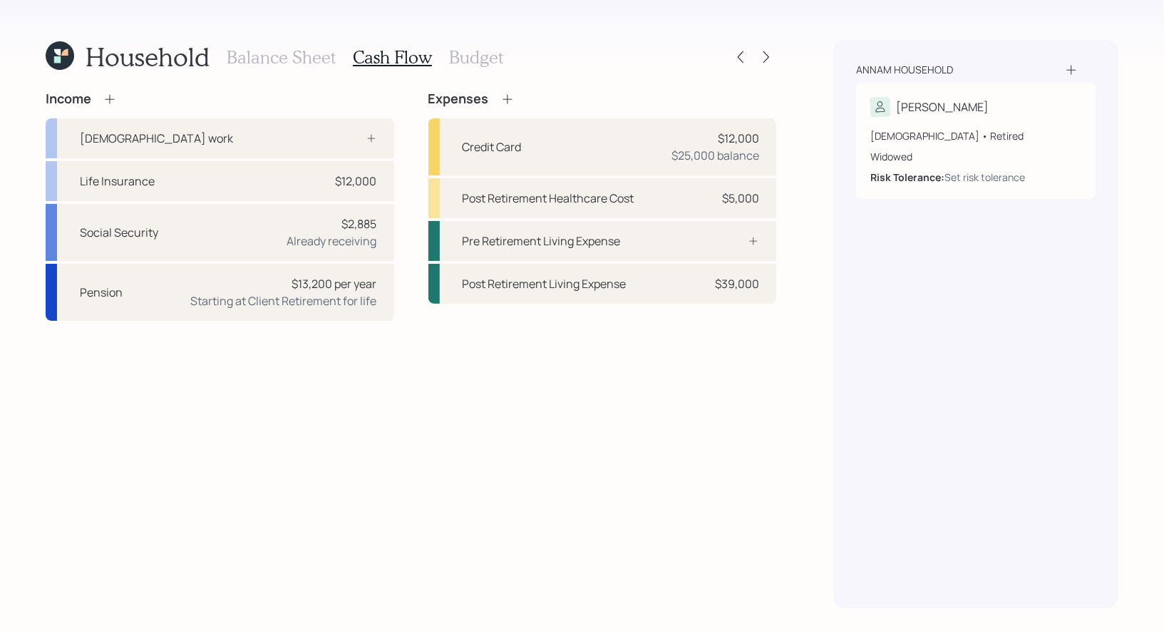
click at [461, 61] on h3 "Budget" at bounding box center [476, 57] width 54 height 21
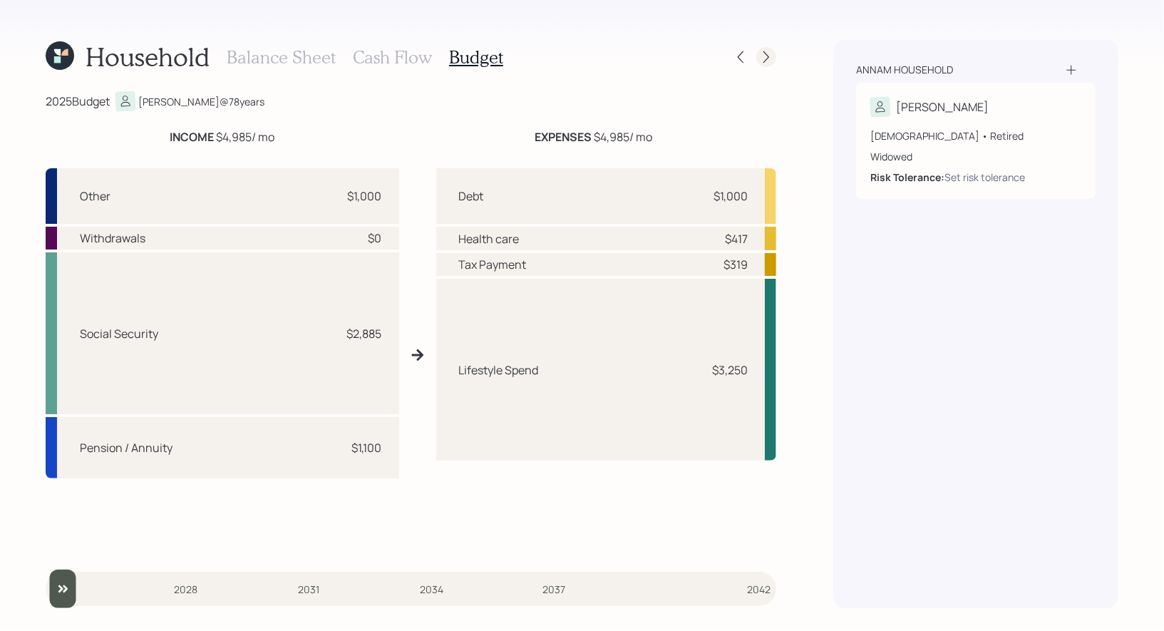
click at [763, 58] on icon at bounding box center [766, 57] width 14 height 14
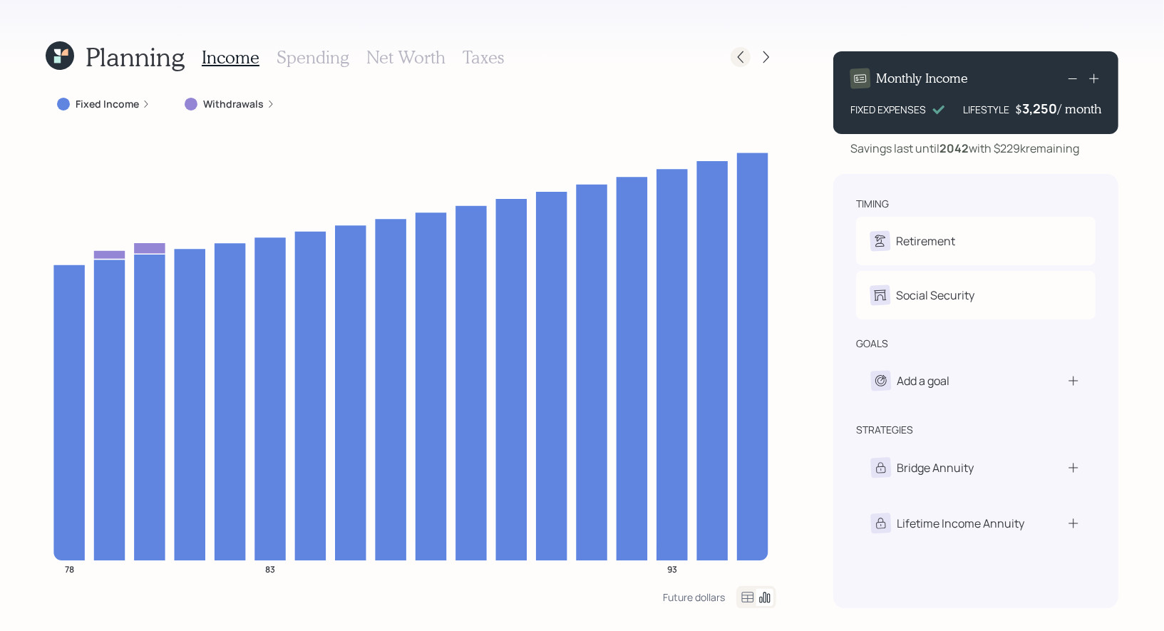
click at [742, 58] on icon at bounding box center [741, 57] width 14 height 14
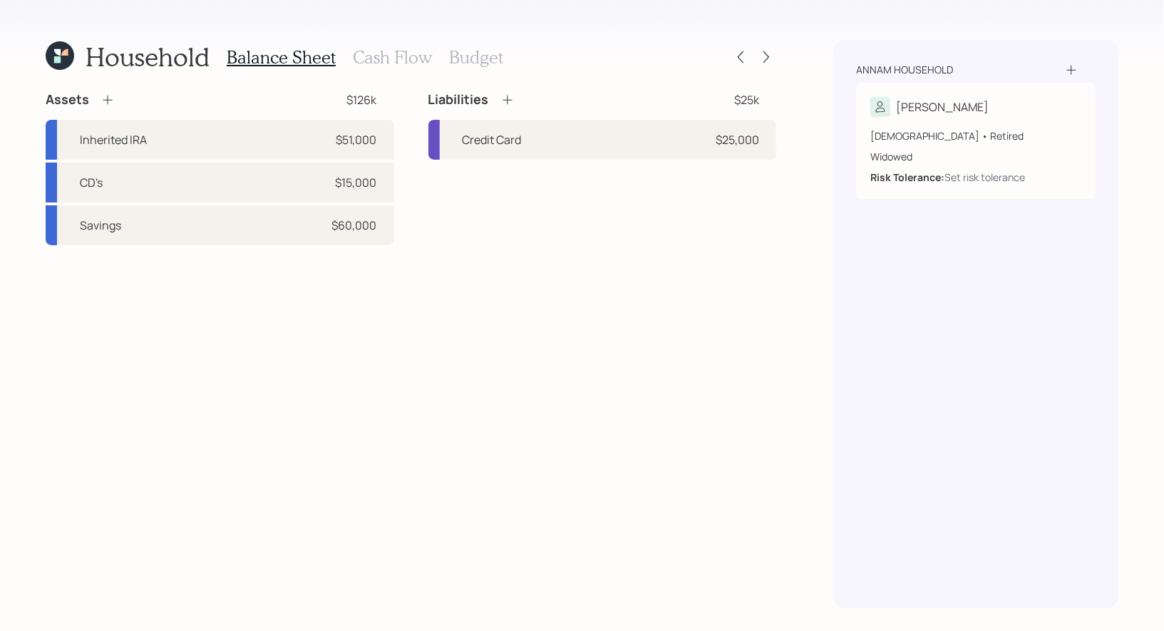
click at [382, 57] on h3 "Cash Flow" at bounding box center [392, 57] width 79 height 21
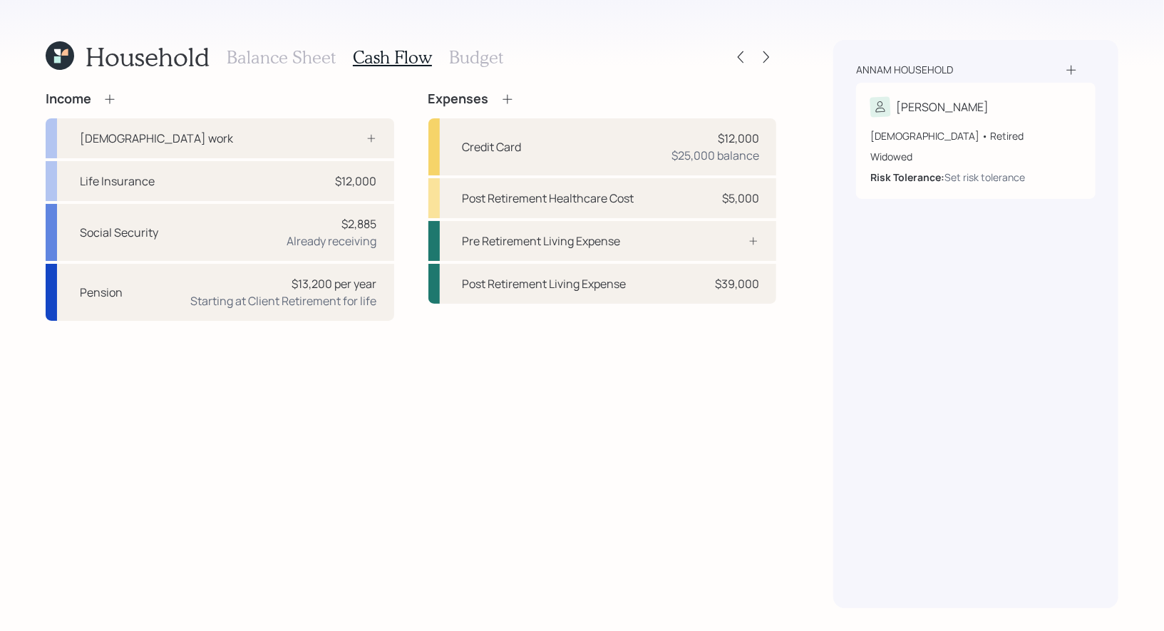
click at [306, 61] on h3 "Balance Sheet" at bounding box center [281, 57] width 109 height 21
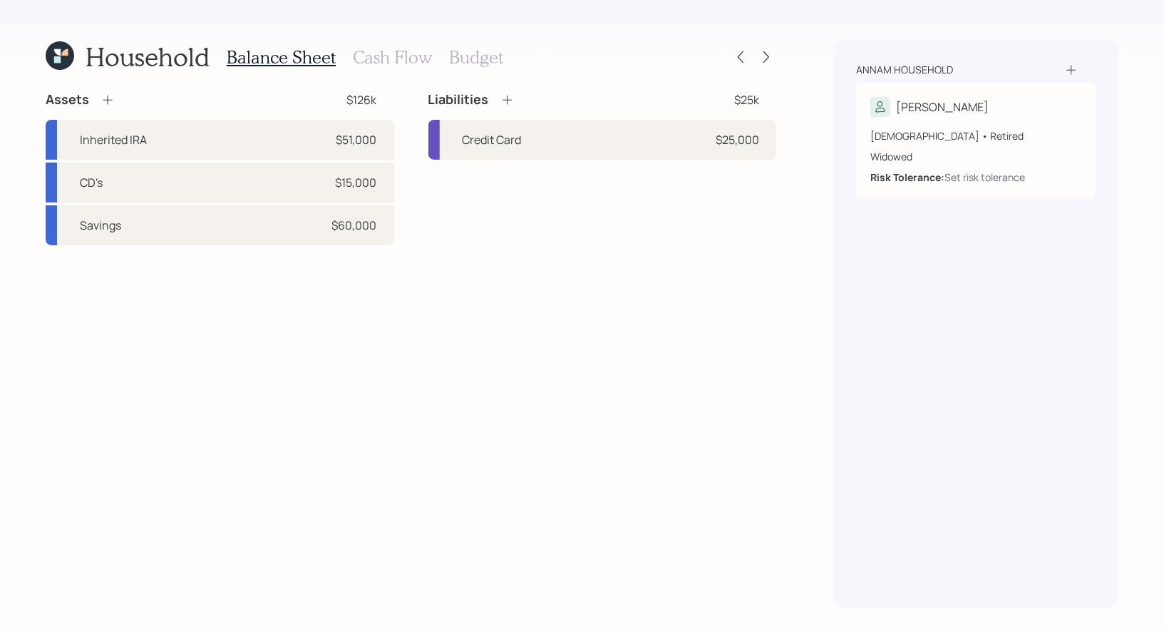
click at [399, 56] on h3 "Cash Flow" at bounding box center [392, 57] width 79 height 21
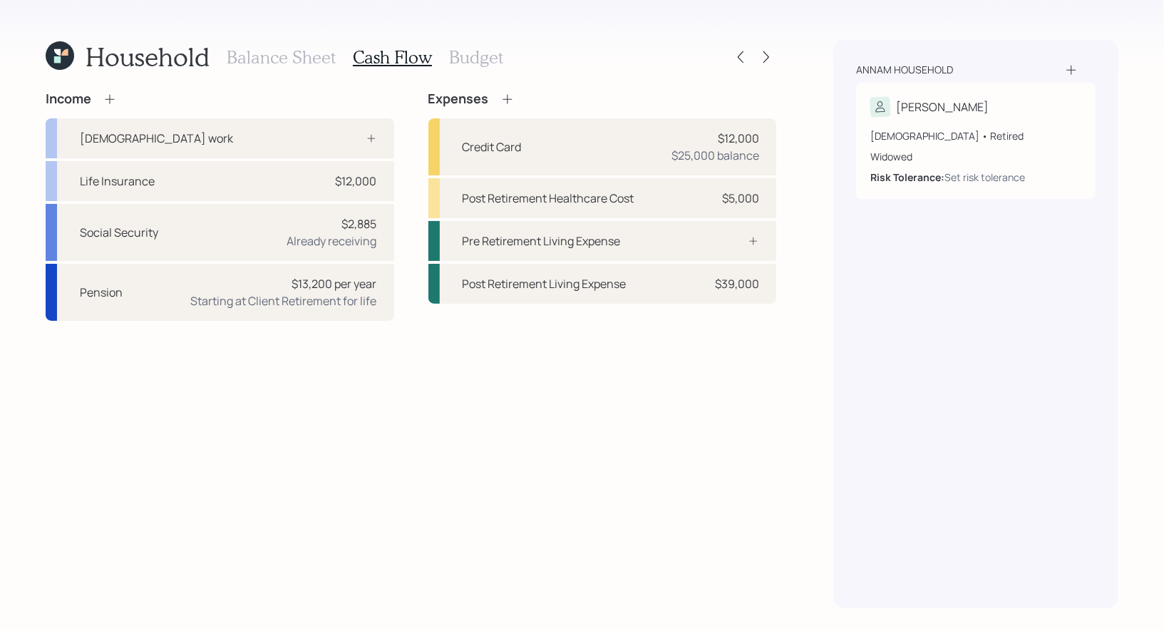
click at [279, 58] on h3 "Balance Sheet" at bounding box center [281, 57] width 109 height 21
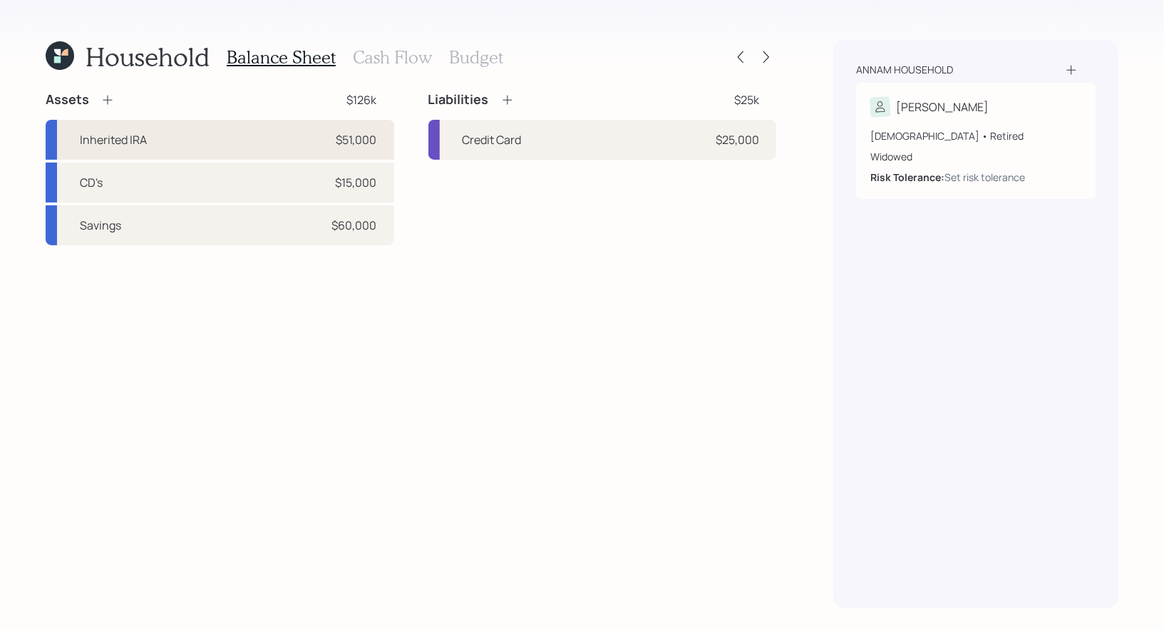
click at [316, 142] on div "Inherited IRA $51,000" at bounding box center [220, 140] width 349 height 40
select select "taxable"
select select "balanced"
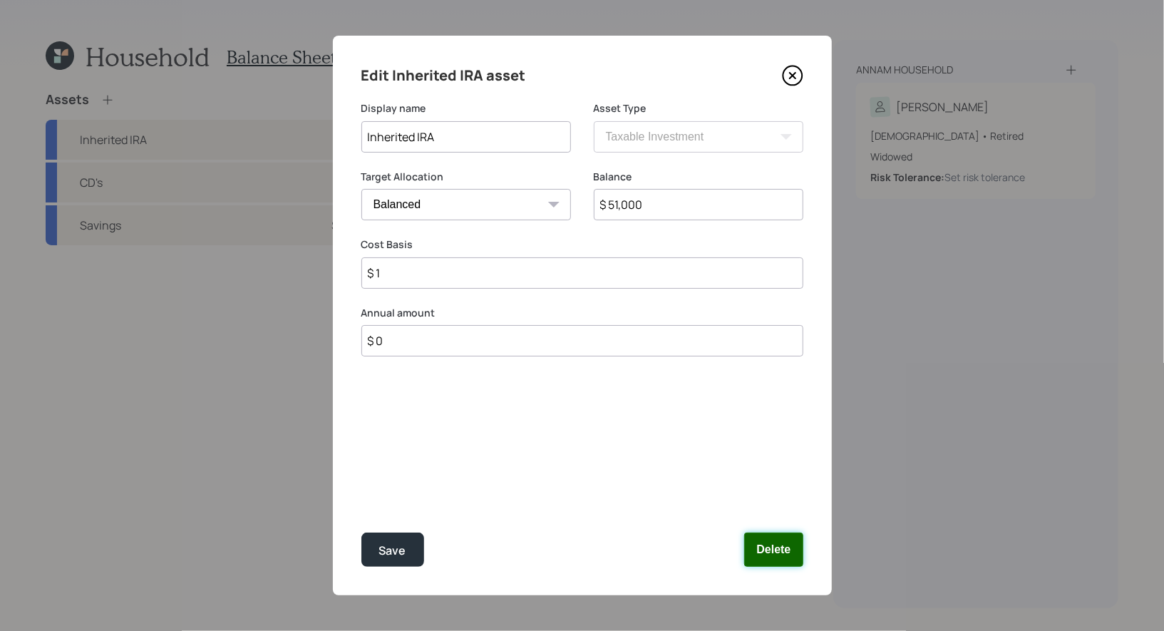
click at [778, 548] on button "Delete" at bounding box center [773, 550] width 58 height 34
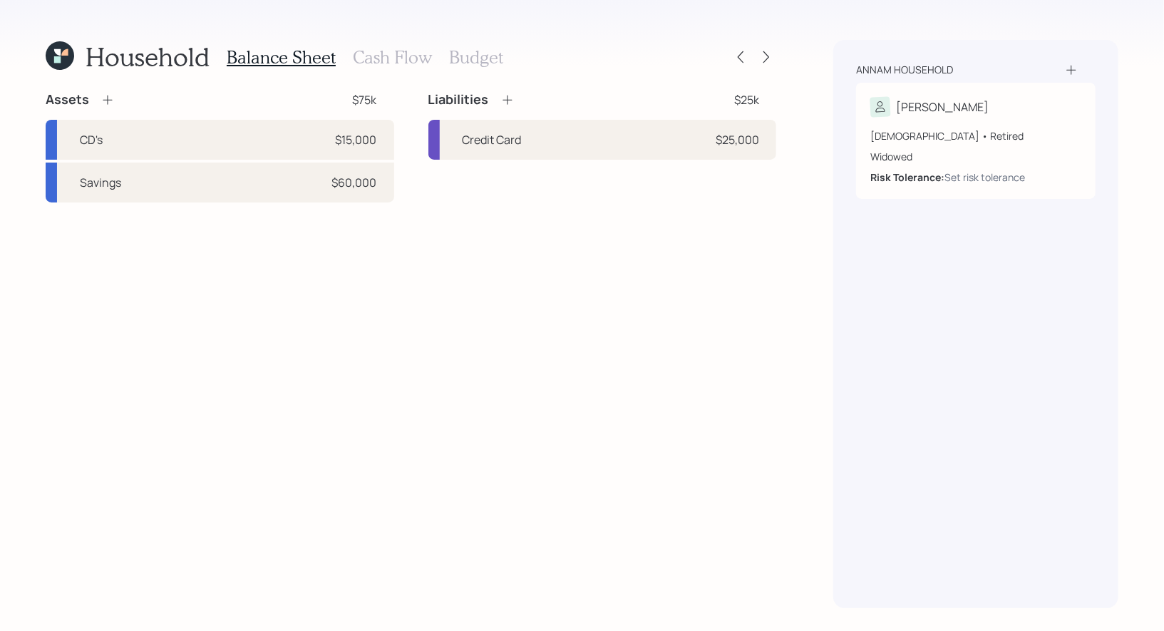
click at [106, 99] on icon at bounding box center [107, 100] width 9 height 9
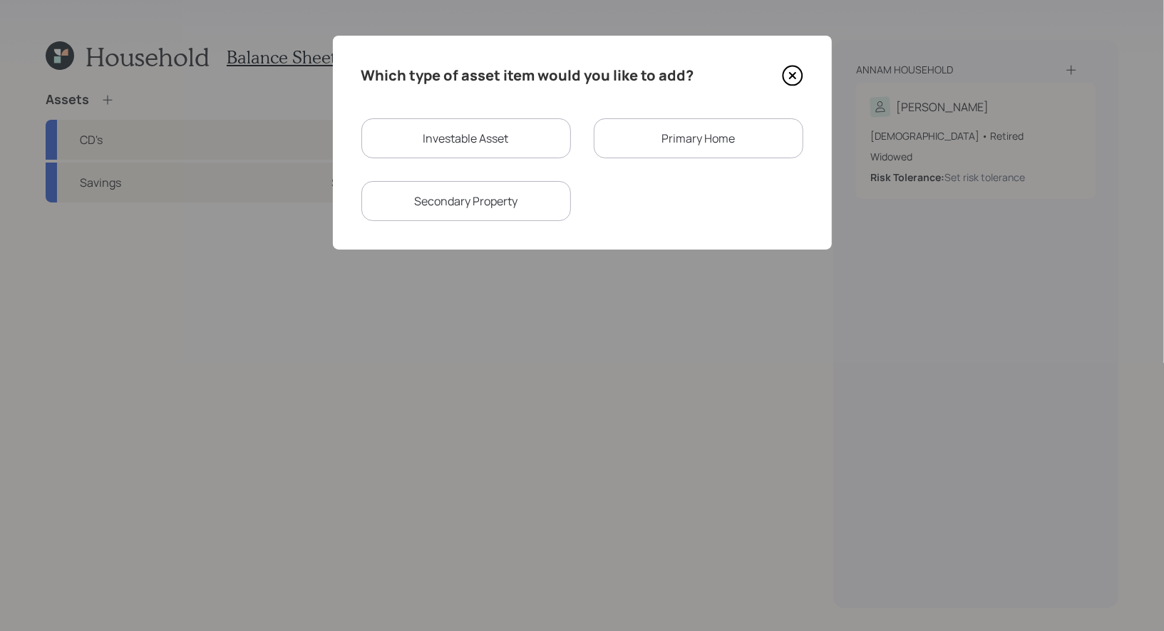
click at [460, 140] on div "Investable Asset" at bounding box center [466, 138] width 210 height 40
select select "taxable"
select select "balanced"
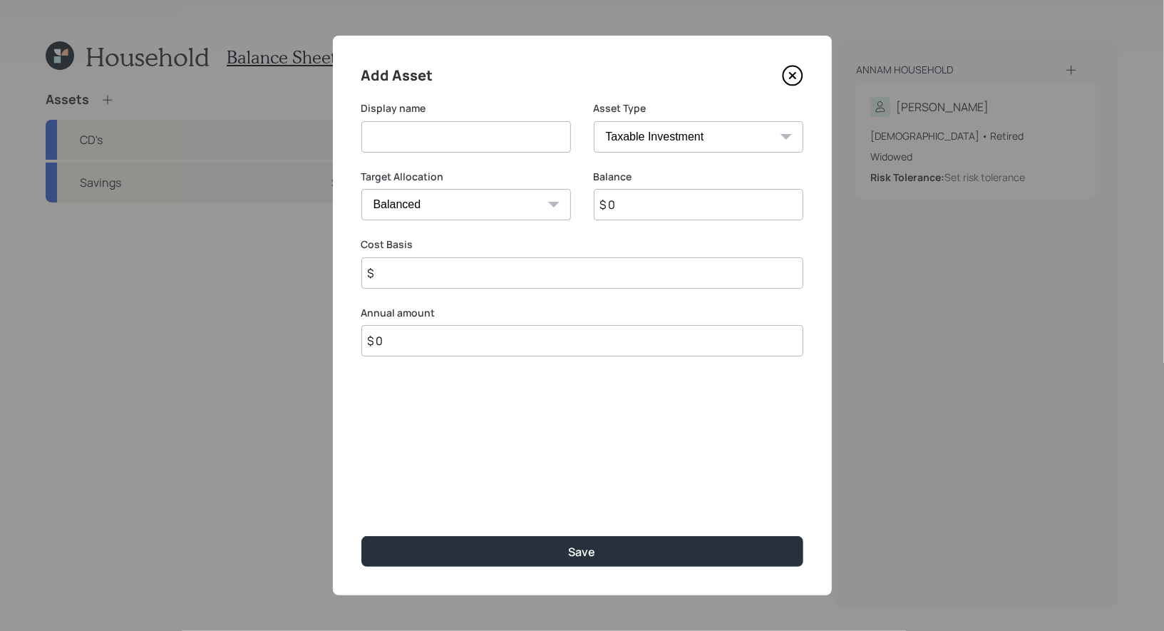
click at [422, 150] on input at bounding box center [466, 136] width 210 height 31
type input "IRA"
click at [637, 208] on input "$ 0" at bounding box center [699, 204] width 210 height 31
type input "$ 51,000"
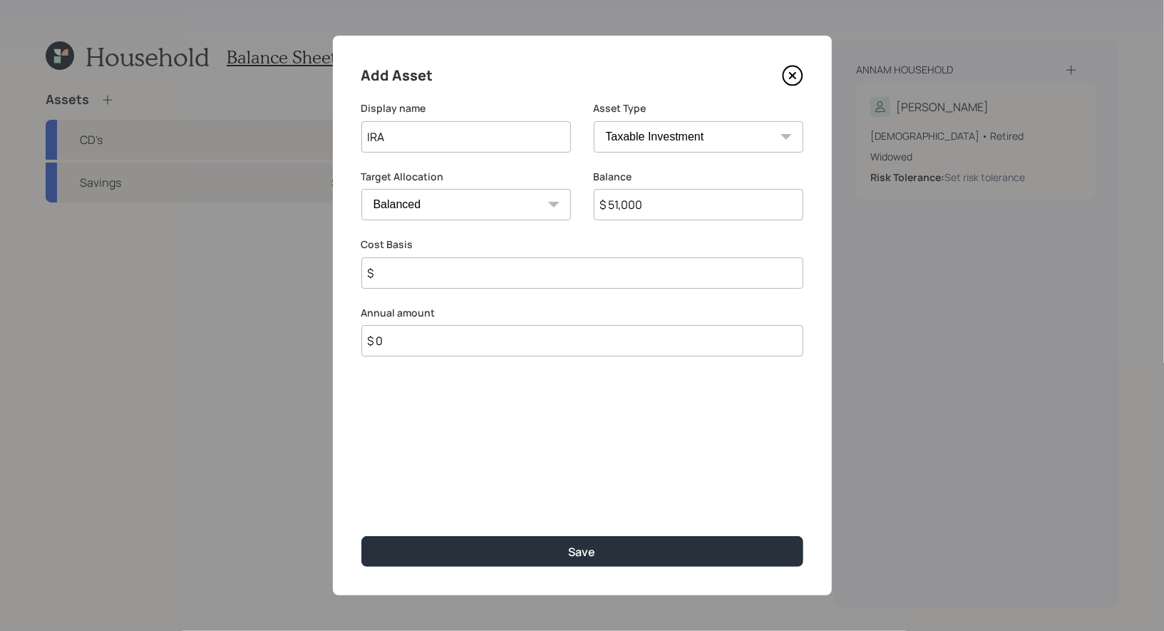
click at [684, 138] on select "SEP [PERSON_NAME] IRA 401(k) [PERSON_NAME] 401(k) 403(b) [PERSON_NAME] 403(b) 4…" at bounding box center [699, 136] width 210 height 31
select select "ira"
click at [594, 121] on select "SEP [PERSON_NAME] IRA 401(k) [PERSON_NAME] 401(k) 403(b) [PERSON_NAME] 403(b) 4…" at bounding box center [699, 136] width 210 height 31
click at [486, 272] on input "$" at bounding box center [582, 272] width 442 height 31
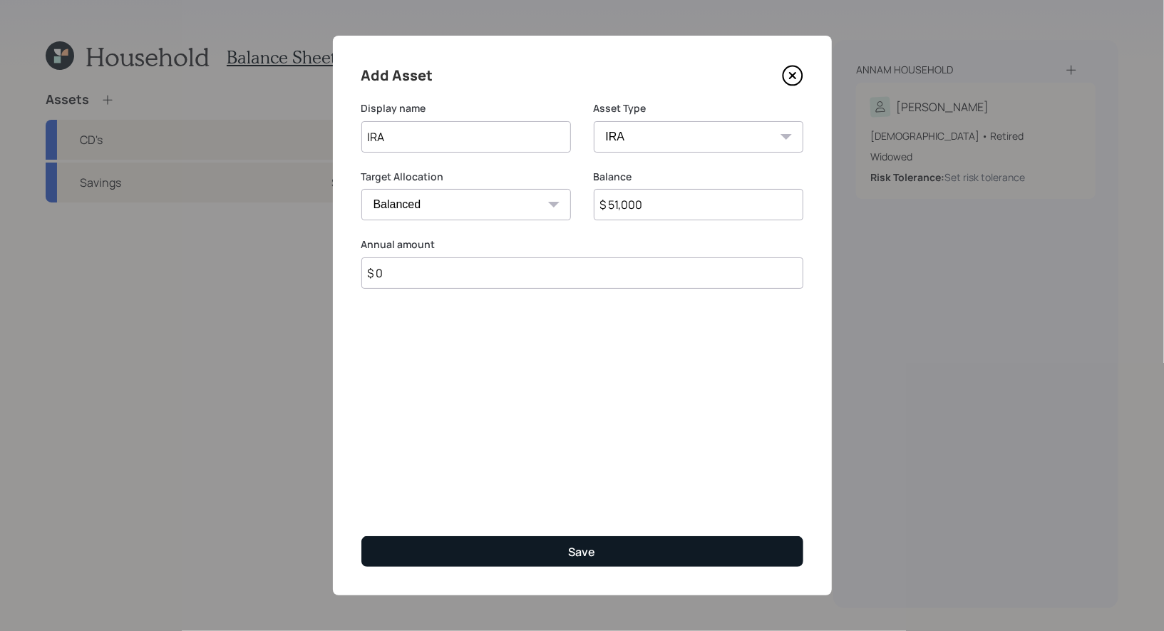
type input "$ 0"
click at [486, 553] on button "Save" at bounding box center [582, 551] width 442 height 31
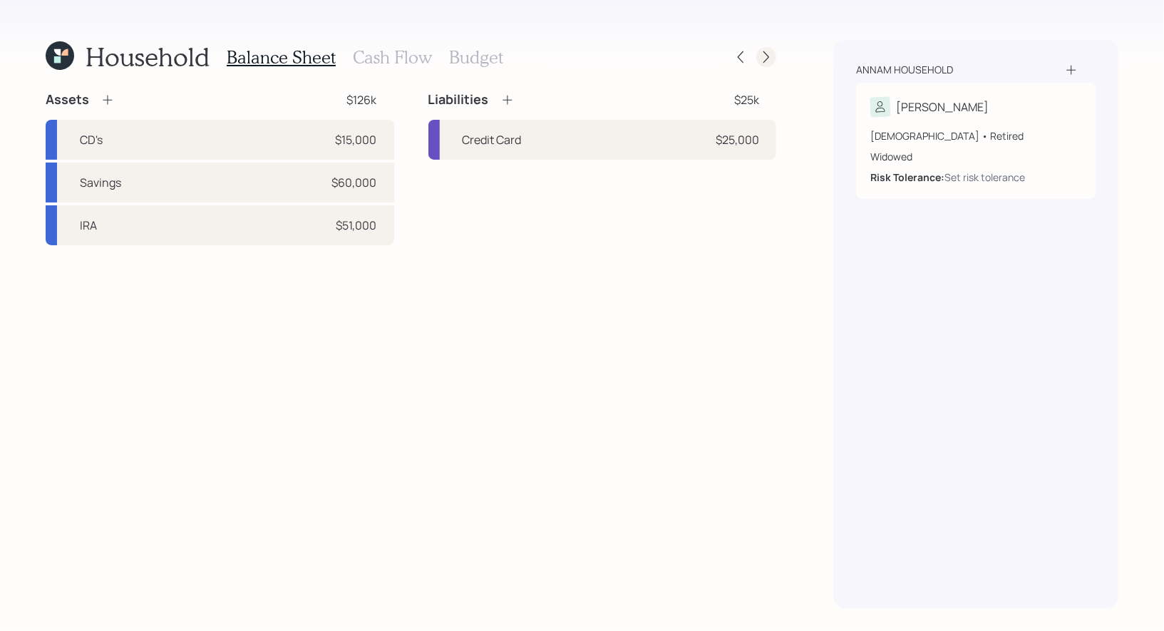
click at [771, 59] on icon at bounding box center [766, 57] width 14 height 14
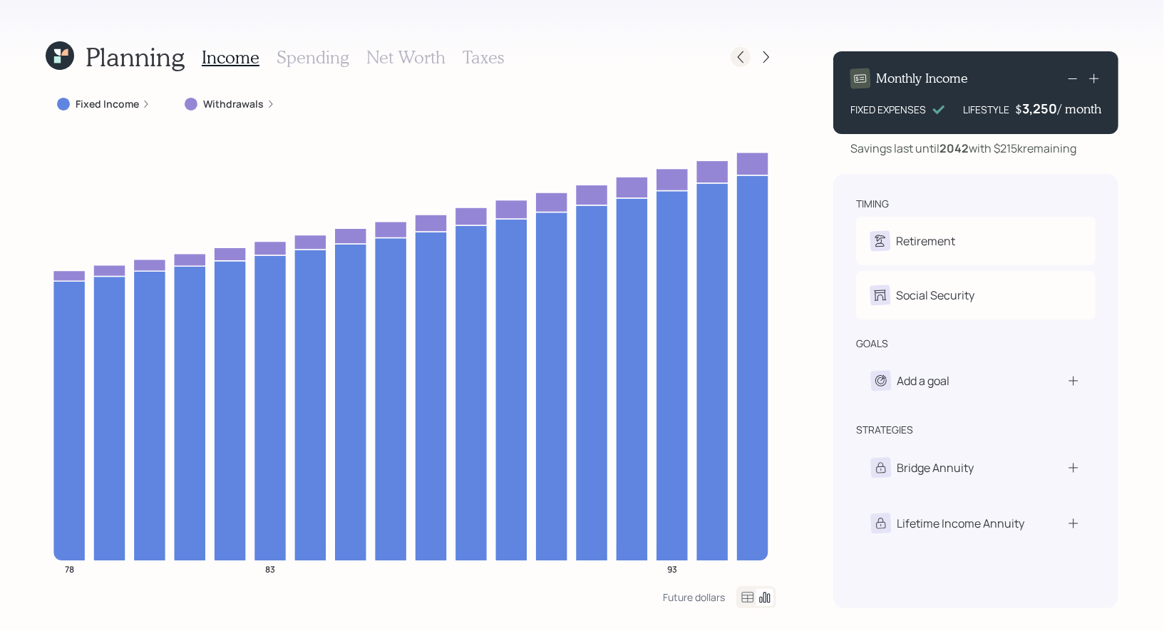
click at [744, 54] on icon at bounding box center [741, 57] width 14 height 14
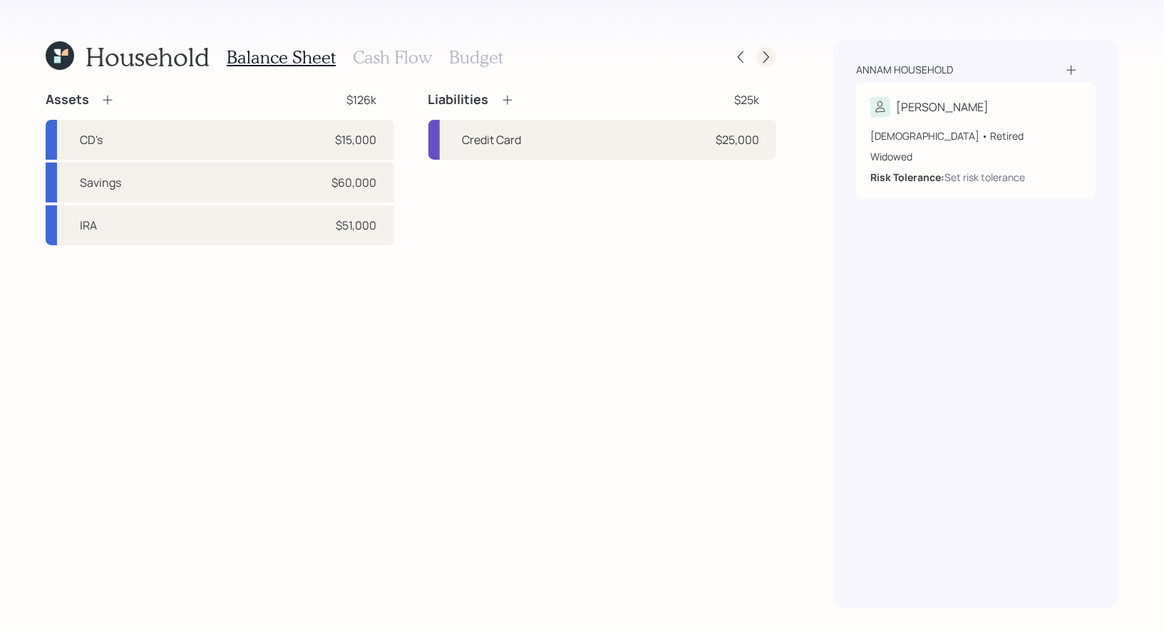
click at [771, 59] on icon at bounding box center [766, 57] width 14 height 14
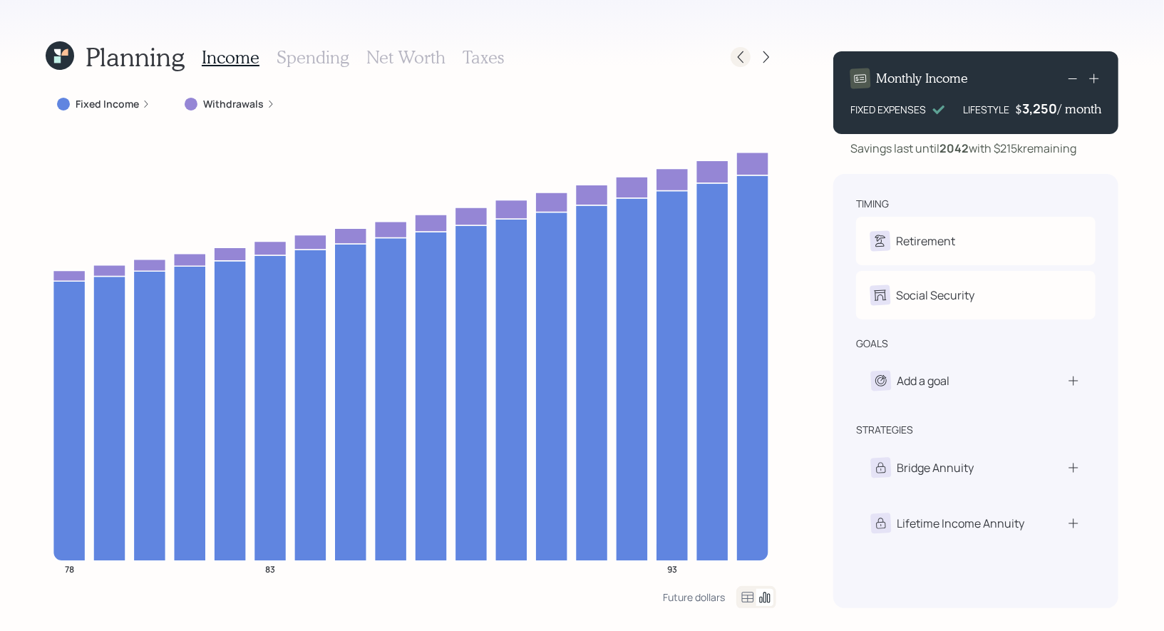
click at [739, 56] on icon at bounding box center [741, 57] width 6 height 12
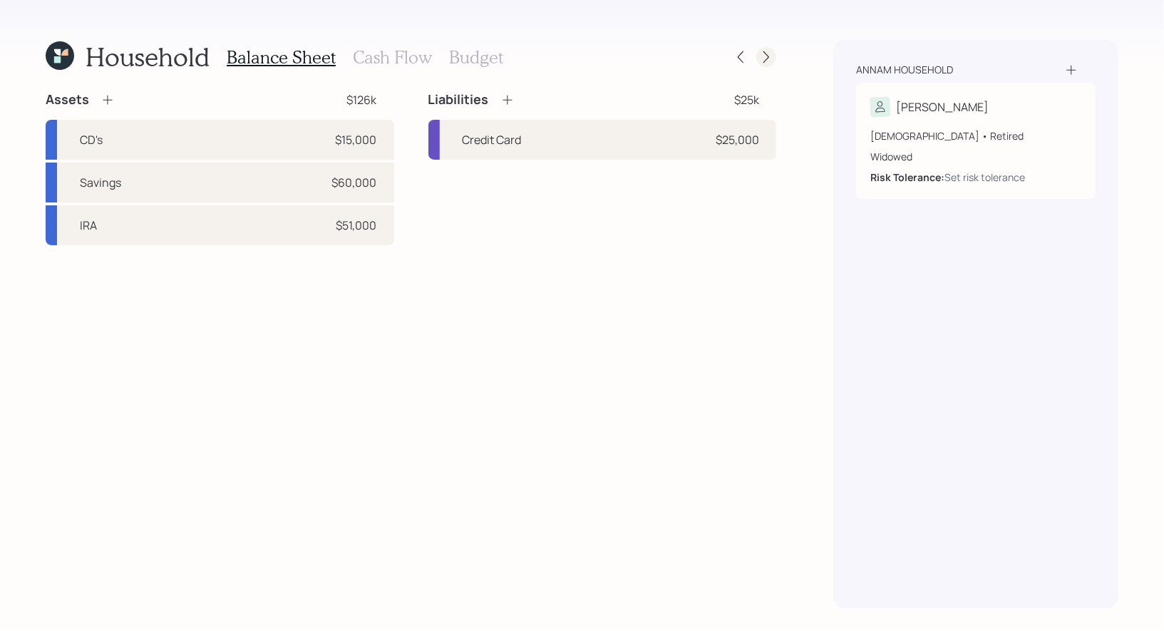
click at [771, 57] on icon at bounding box center [766, 57] width 14 height 14
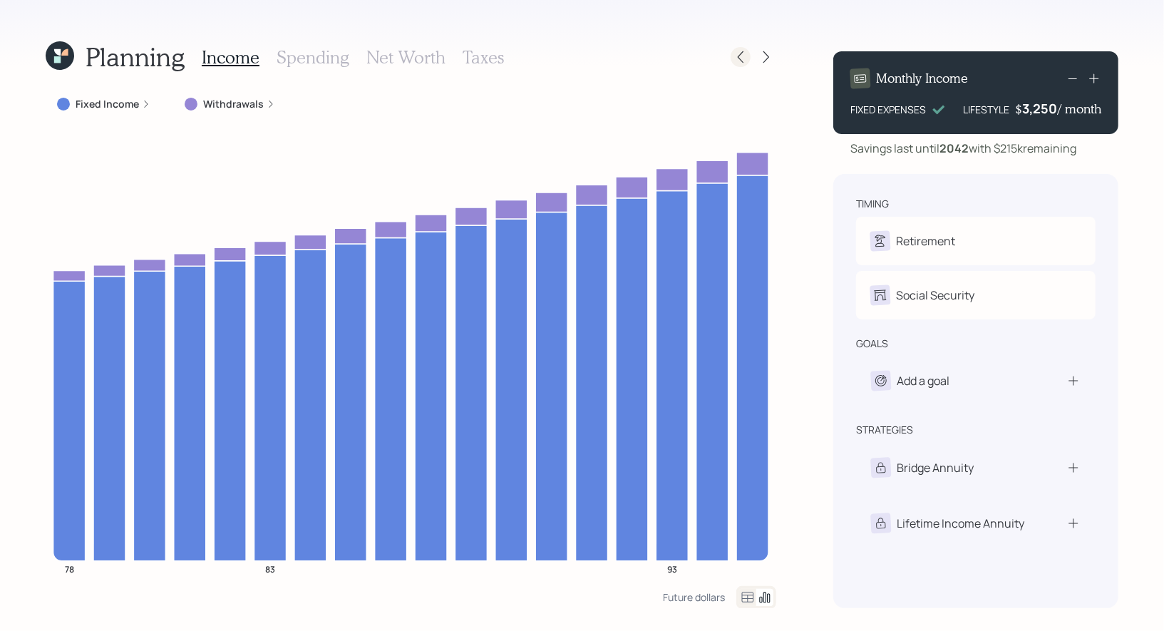
click at [747, 58] on icon at bounding box center [741, 57] width 14 height 14
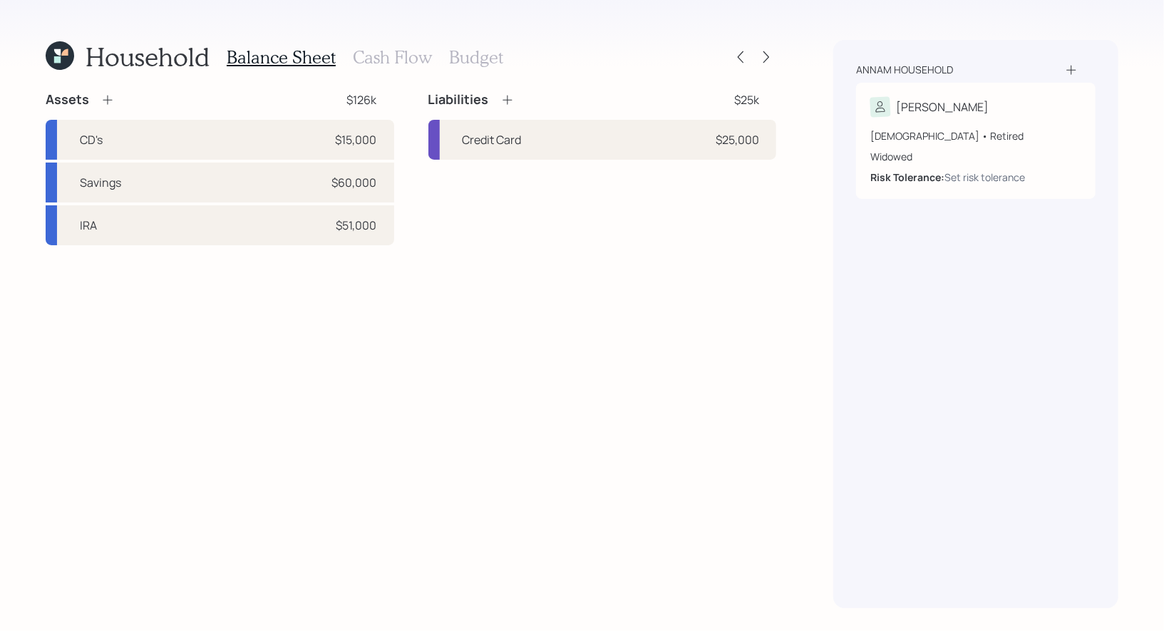
click at [55, 51] on icon at bounding box center [57, 52] width 6 height 6
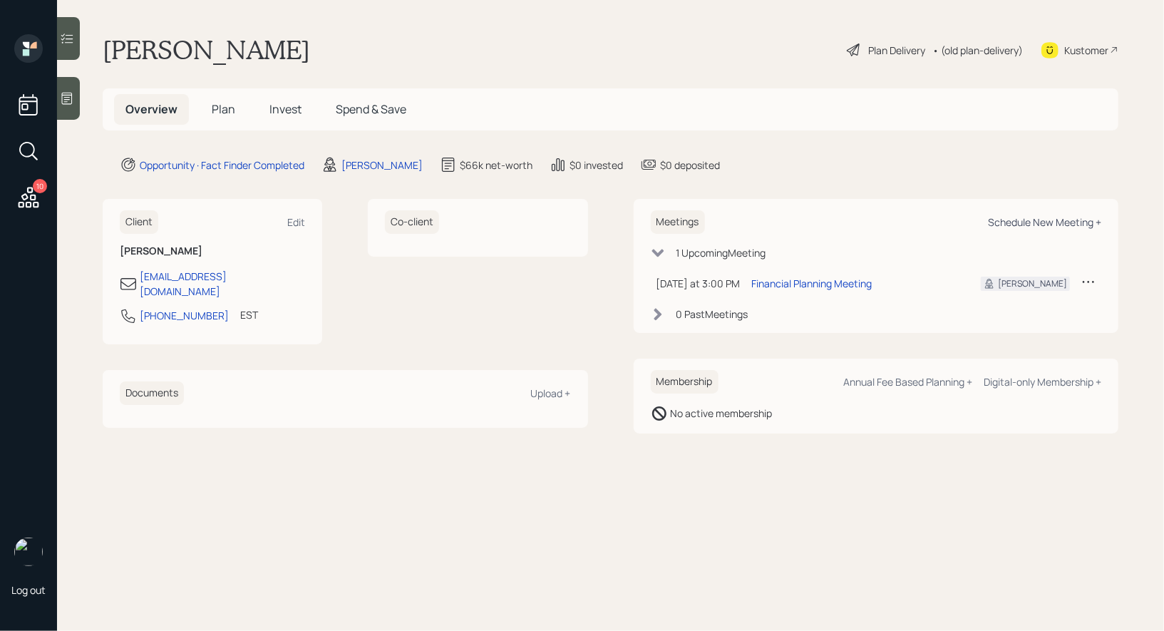
click at [1068, 226] on div "Schedule New Meeting +" at bounding box center [1044, 222] width 113 height 14
select select "8b79112e-3cfb-44f9-89e7-15267fe946c1"
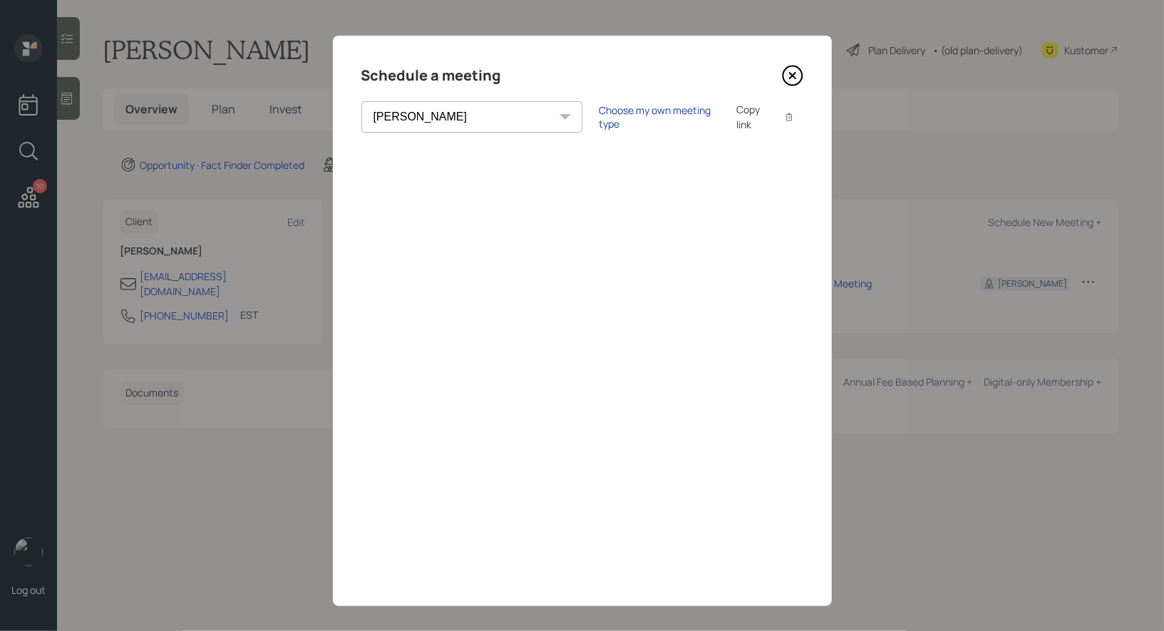
click at [600, 116] on div "Choose my own meeting type" at bounding box center [660, 116] width 120 height 27
click at [797, 73] on icon at bounding box center [792, 75] width 21 height 21
